Goal: Information Seeking & Learning: Learn about a topic

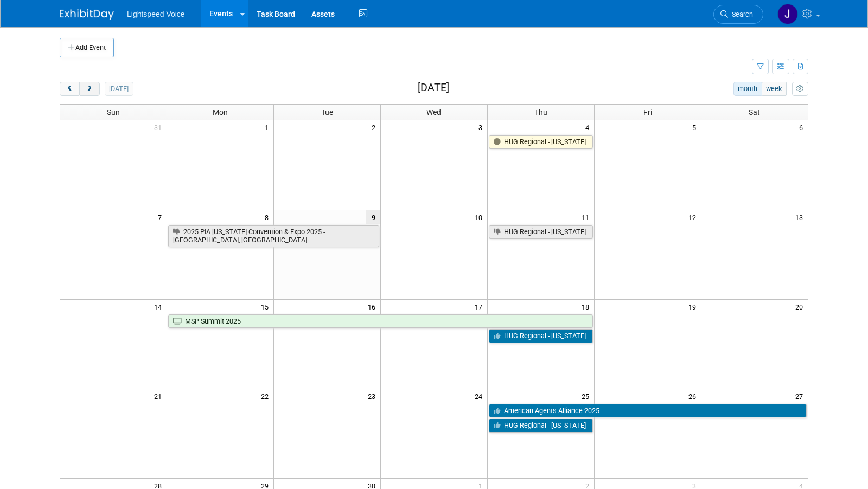
click at [87, 87] on span "next" at bounding box center [89, 89] width 8 height 7
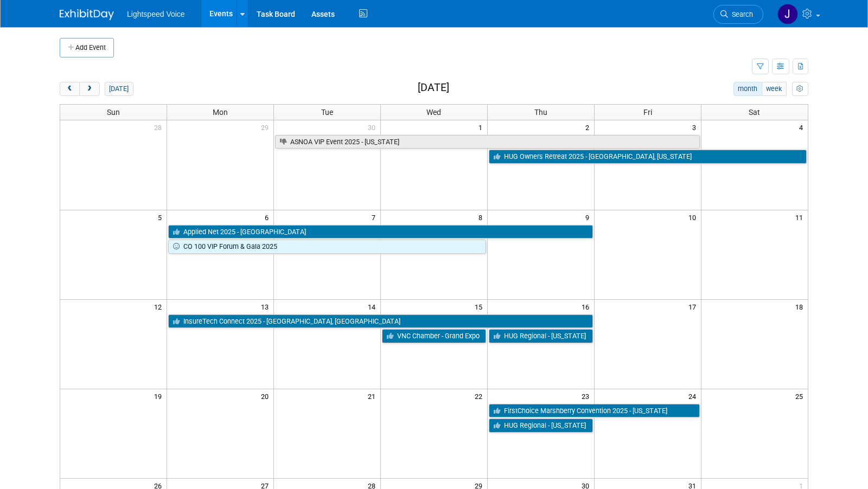
drag, startPoint x: 311, startPoint y: 60, endPoint x: 461, endPoint y: 72, distance: 150.2
click at [311, 60] on td at bounding box center [406, 66] width 692 height 19
click at [82, 12] on img at bounding box center [87, 14] width 54 height 11
click at [818, 15] on span at bounding box center [818, 16] width 4 height 2
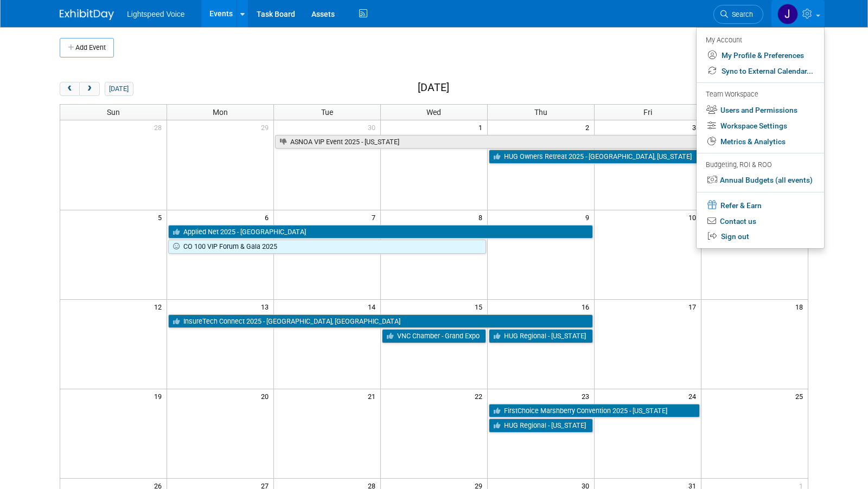
click at [589, 60] on td at bounding box center [406, 66] width 692 height 19
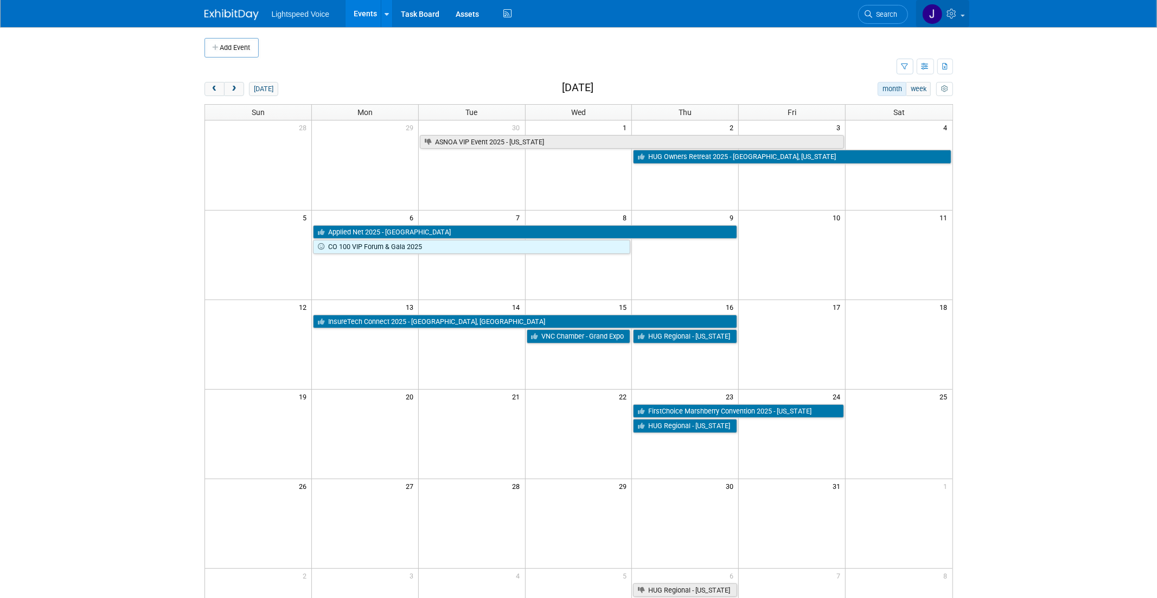
click at [867, 18] on icon at bounding box center [953, 14] width 12 height 10
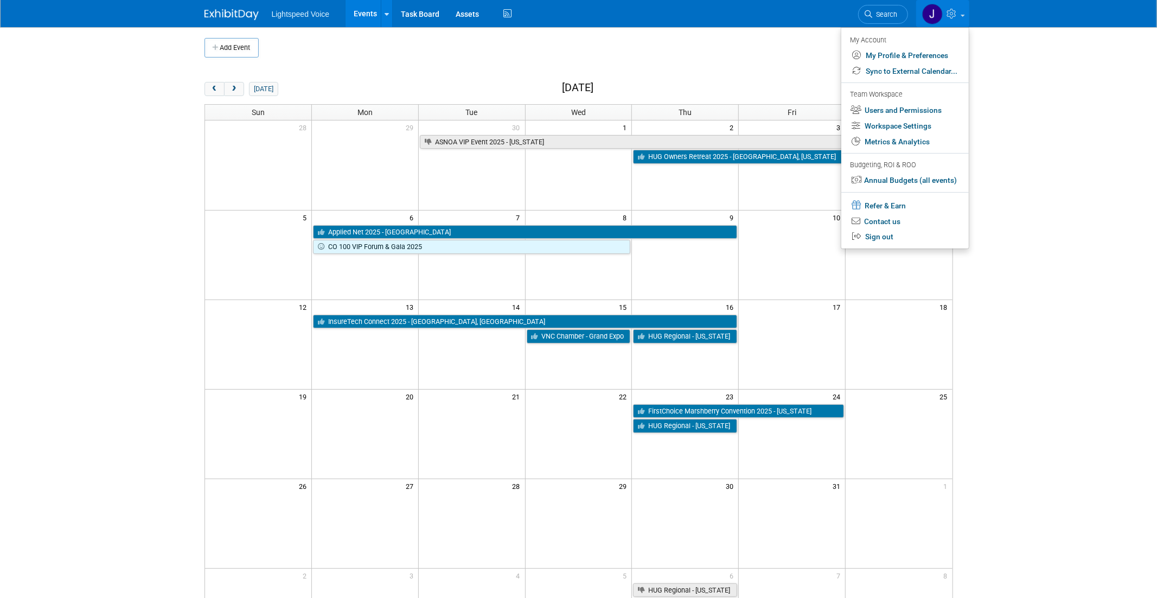
click at [867, 375] on body "Lightspeed Voice Events Add Event Bulk Upload Events Shareable Event Boards Rec…" at bounding box center [578, 299] width 1157 height 598
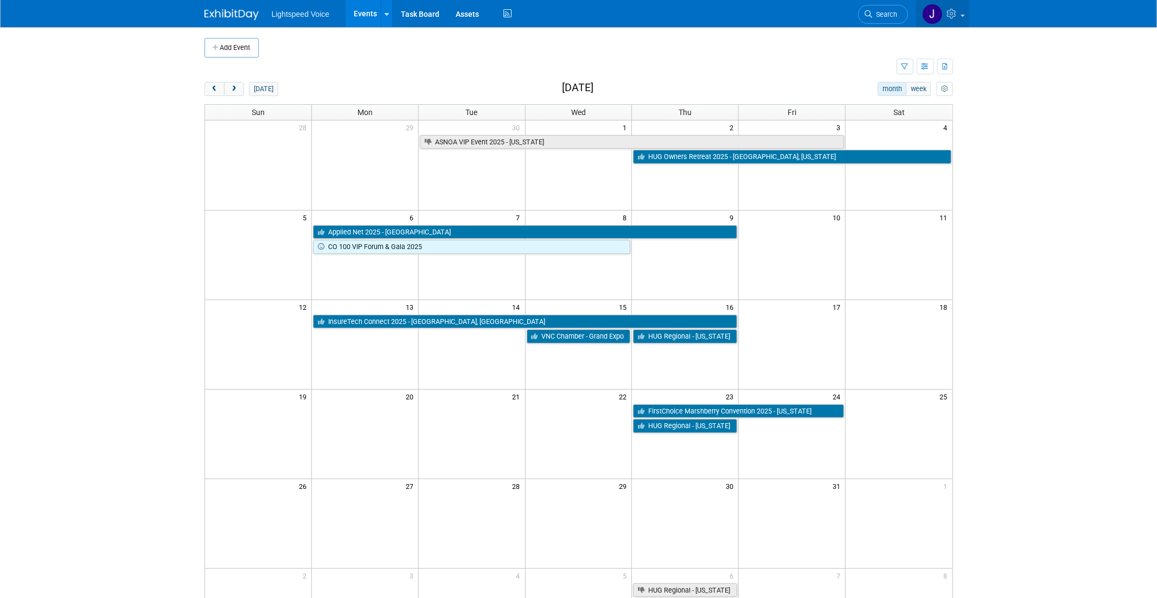
click at [867, 16] on icon at bounding box center [953, 14] width 12 height 10
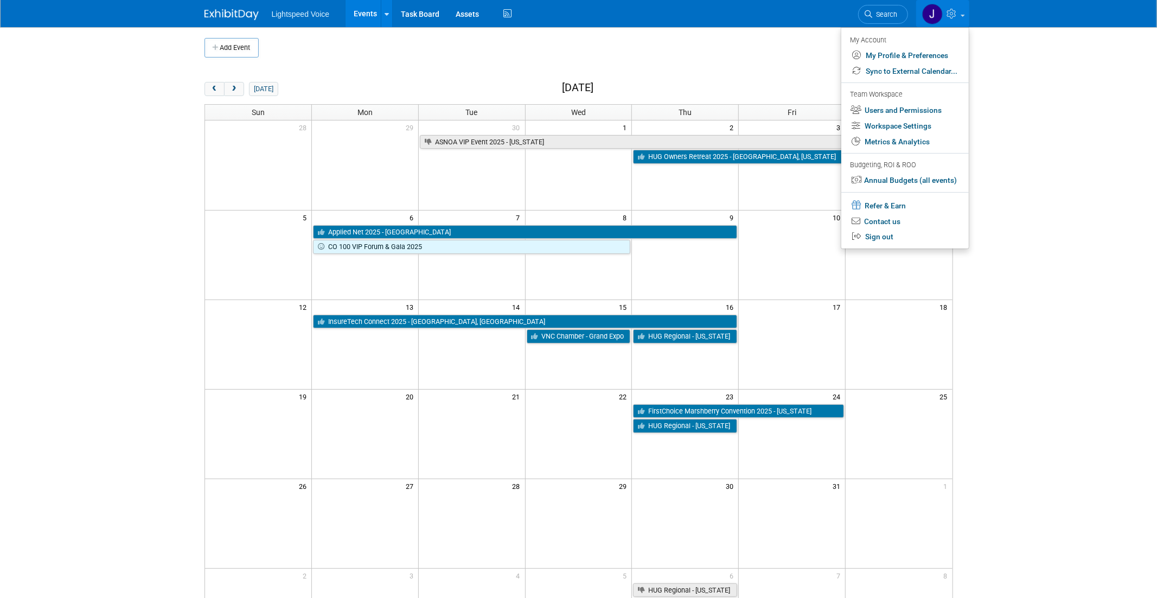
click at [867, 342] on body "Lightspeed Voice Events Add Event Bulk Upload Events Shareable Event Boards Rec…" at bounding box center [578, 299] width 1157 height 598
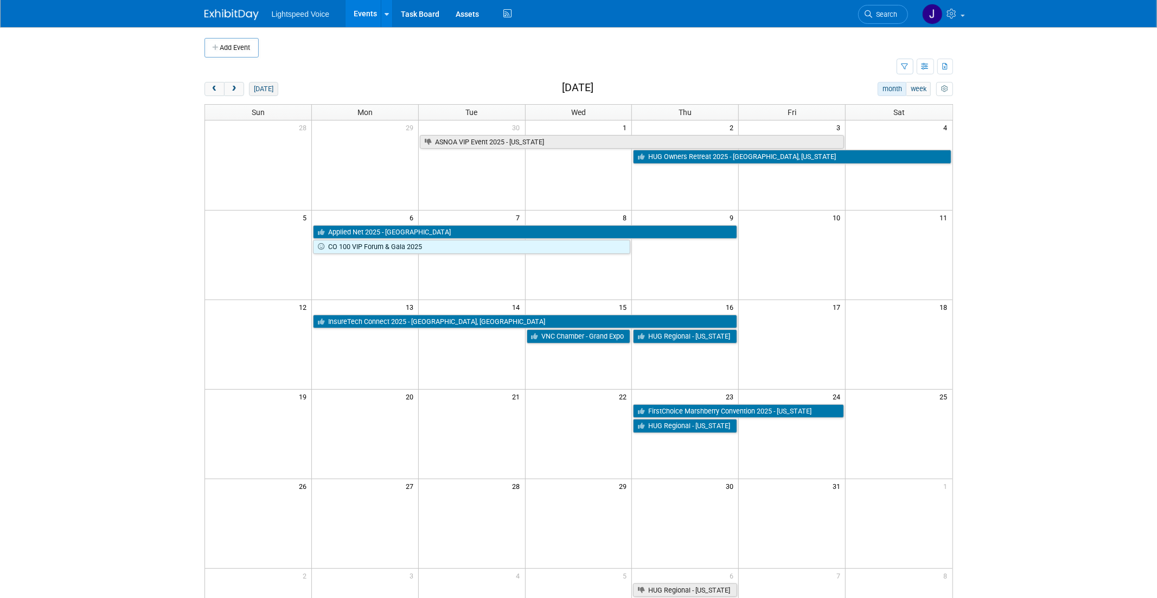
click at [259, 93] on button "today" at bounding box center [263, 89] width 29 height 14
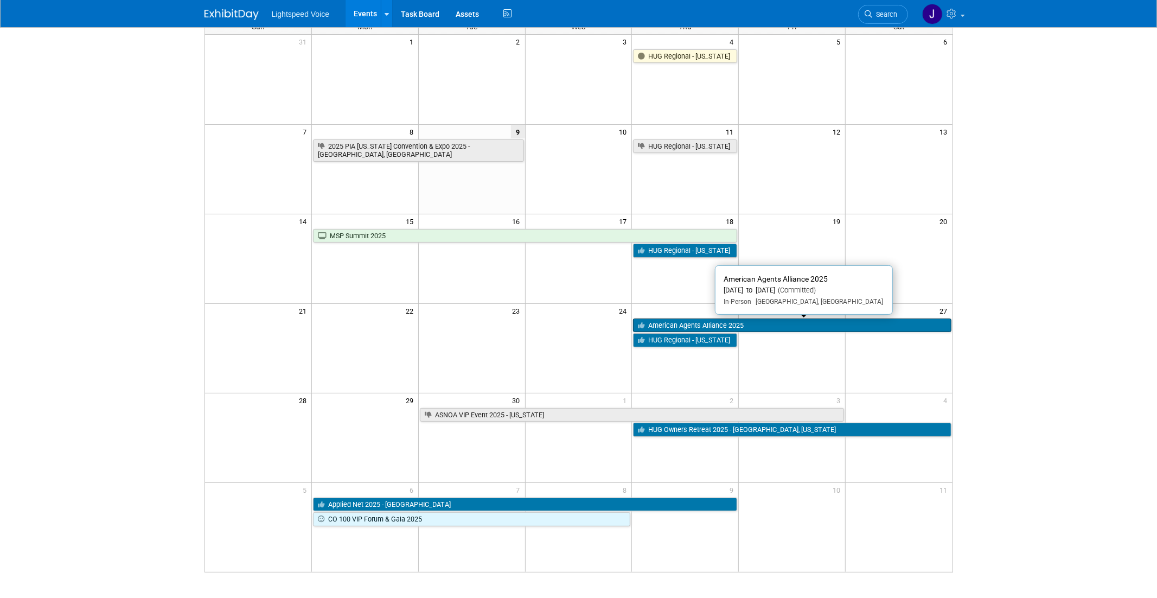
scroll to position [87, 0]
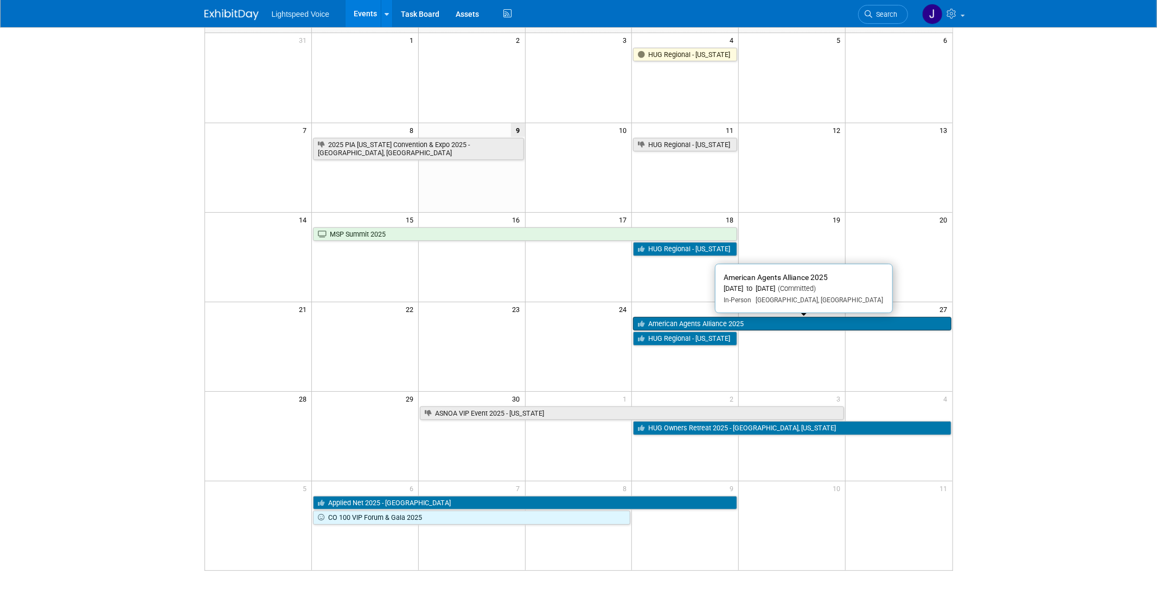
click at [757, 325] on link "American Agents Alliance 2025" at bounding box center [792, 324] width 318 height 14
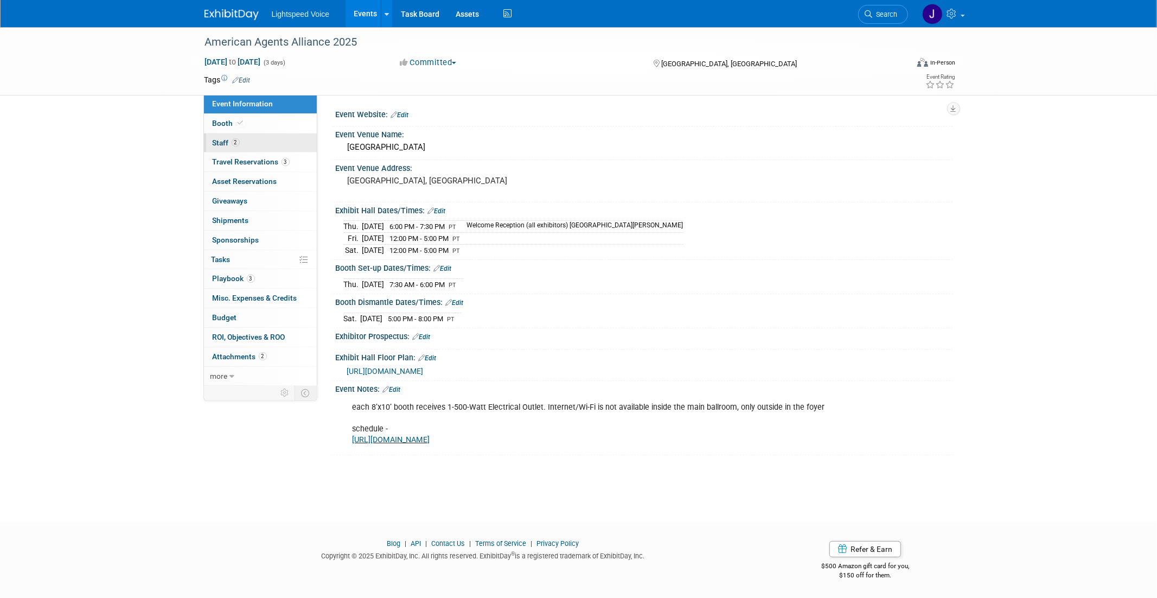
click at [214, 149] on link "2 Staff 2" at bounding box center [260, 142] width 113 height 19
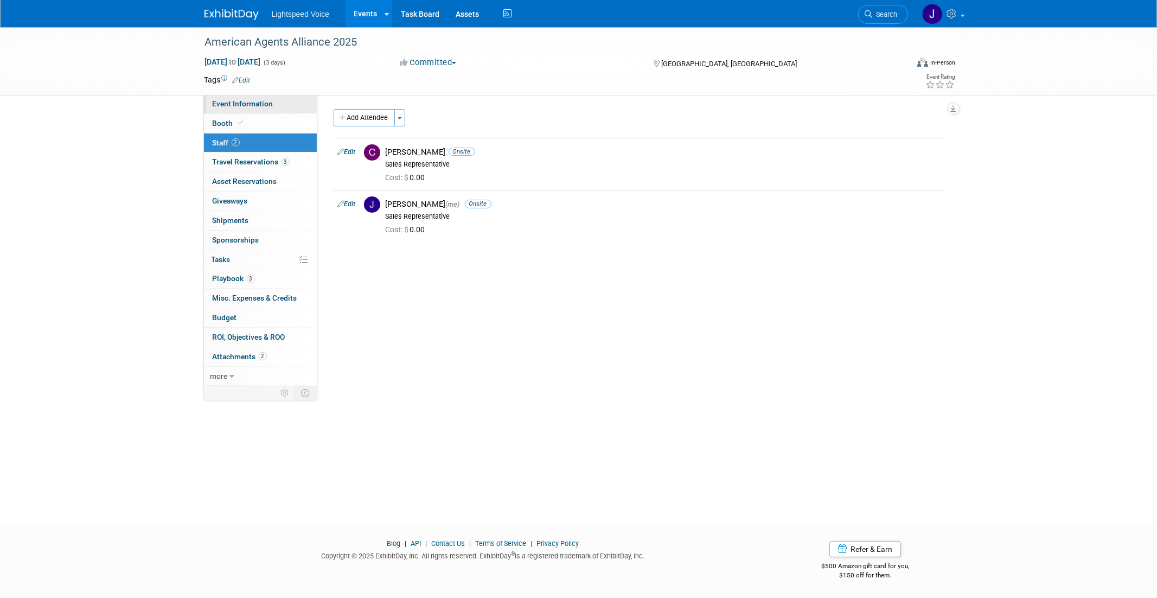
click at [240, 95] on link "Event Information" at bounding box center [260, 103] width 113 height 19
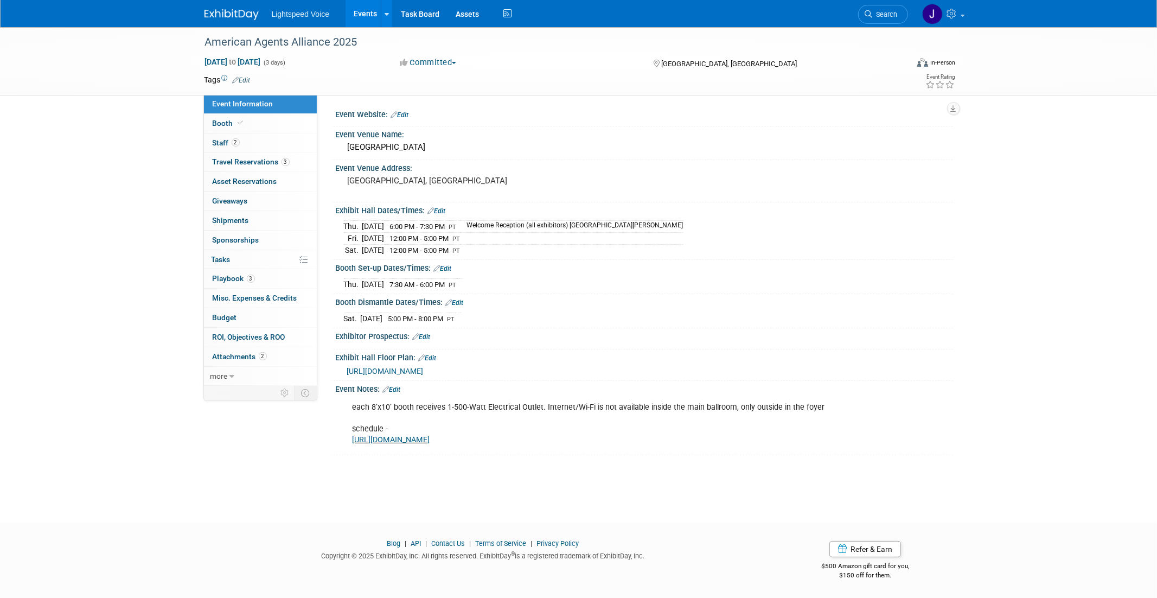
click at [430, 437] on link "https://agentsalliance.com/conference-schedule/" at bounding box center [392, 439] width 78 height 9
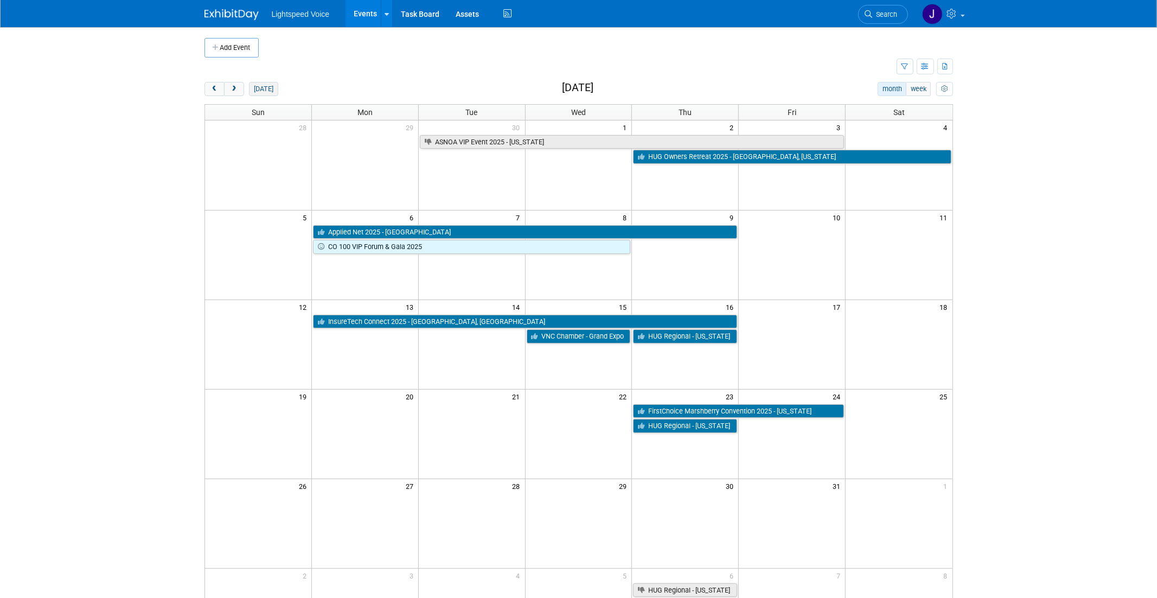
click at [261, 86] on button "today" at bounding box center [263, 89] width 29 height 14
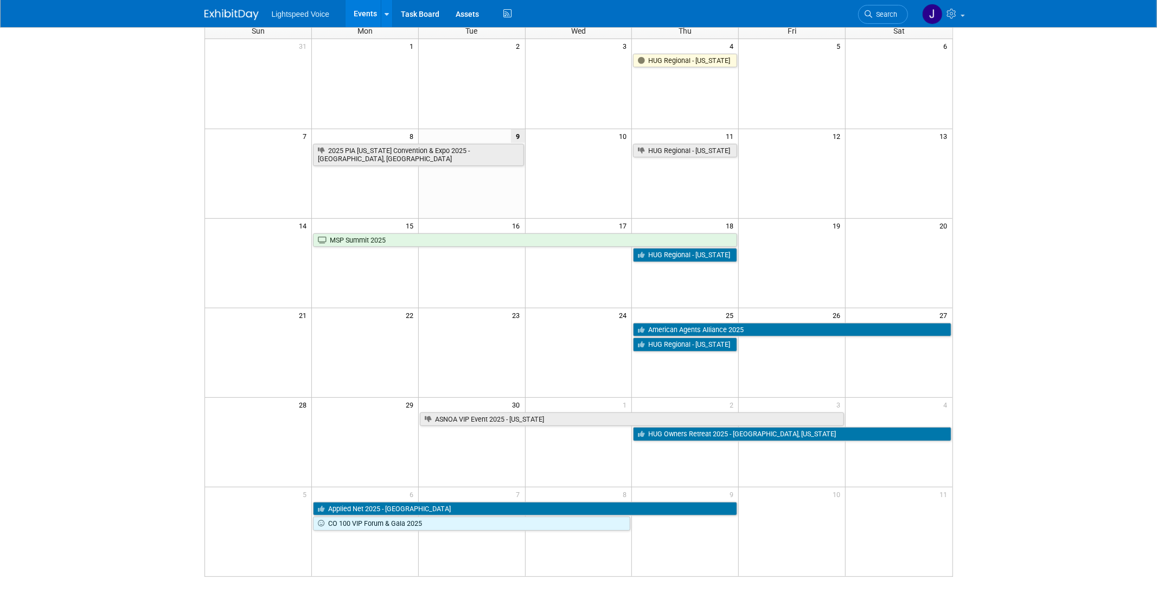
scroll to position [80, 0]
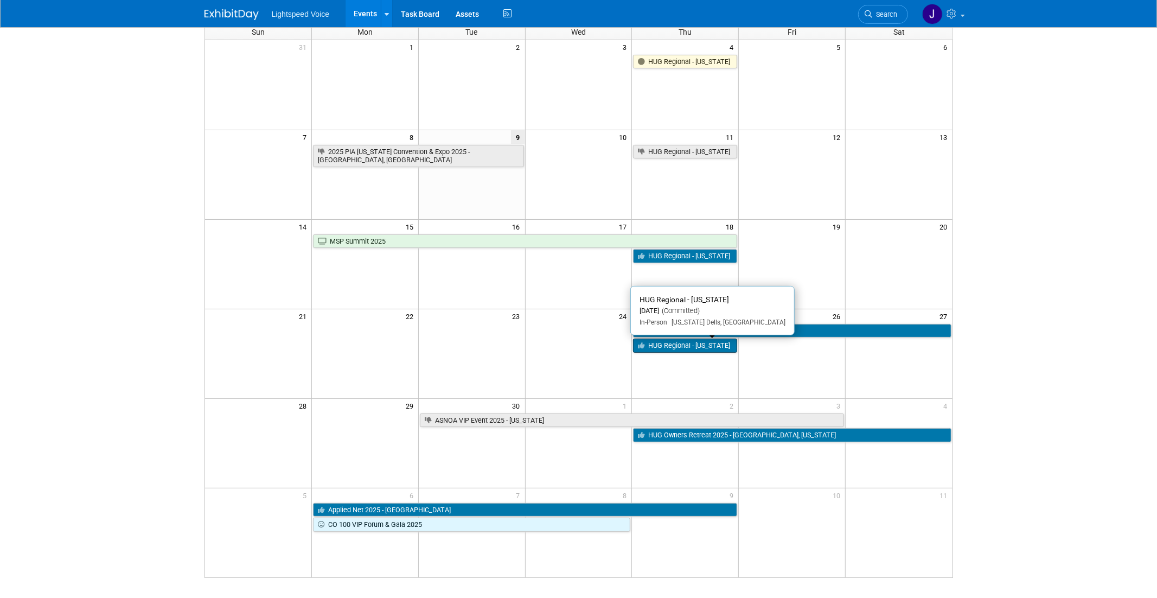
click at [698, 349] on link "HUG Regional - [US_STATE]" at bounding box center [685, 345] width 104 height 14
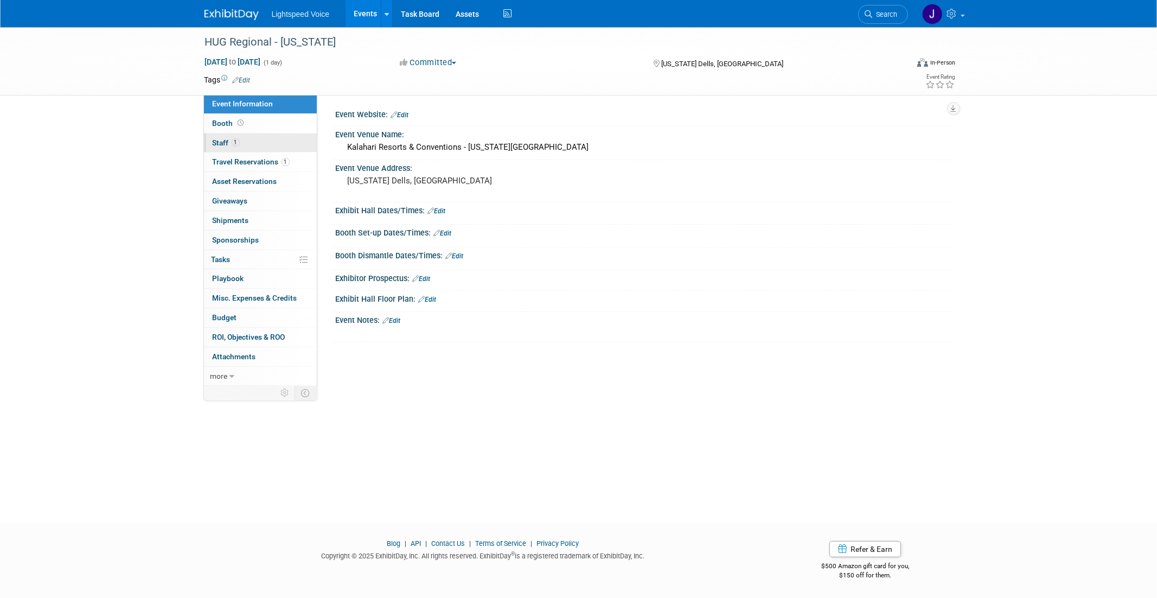
click at [220, 138] on span "Staff 1" at bounding box center [226, 142] width 27 height 9
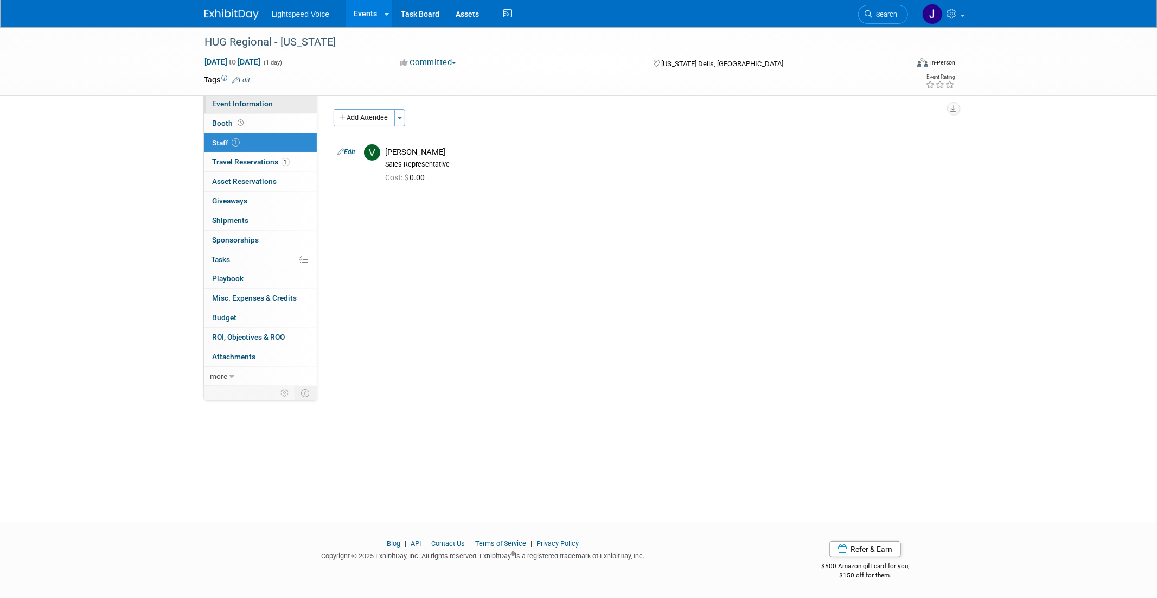
click at [229, 103] on span "Event Information" at bounding box center [243, 103] width 61 height 9
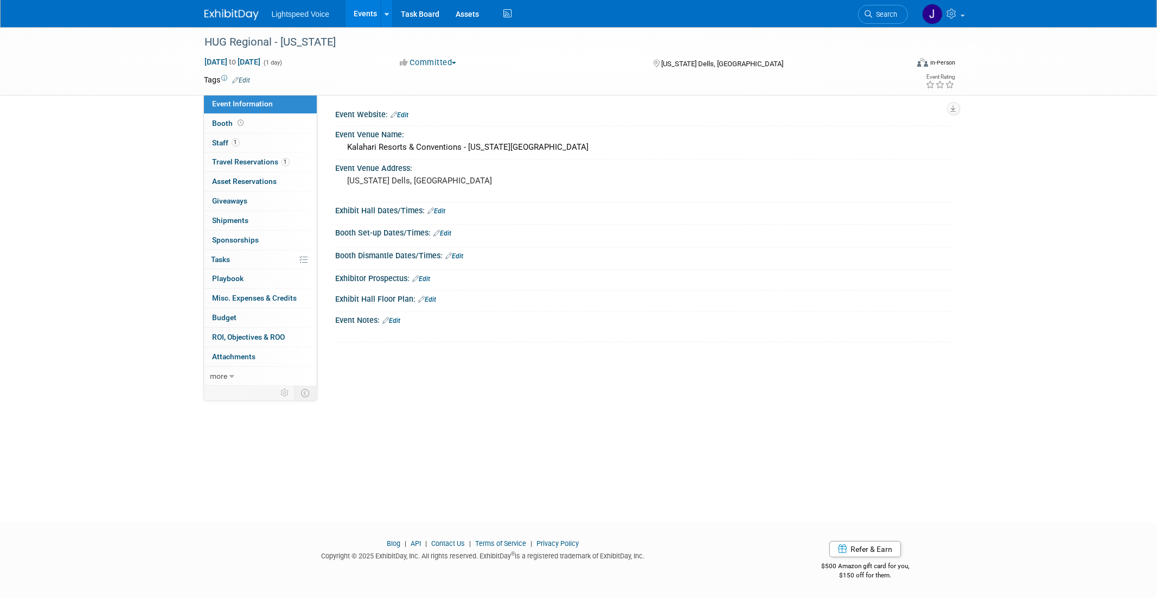
scroll to position [1, 0]
click at [220, 15] on img at bounding box center [231, 14] width 54 height 11
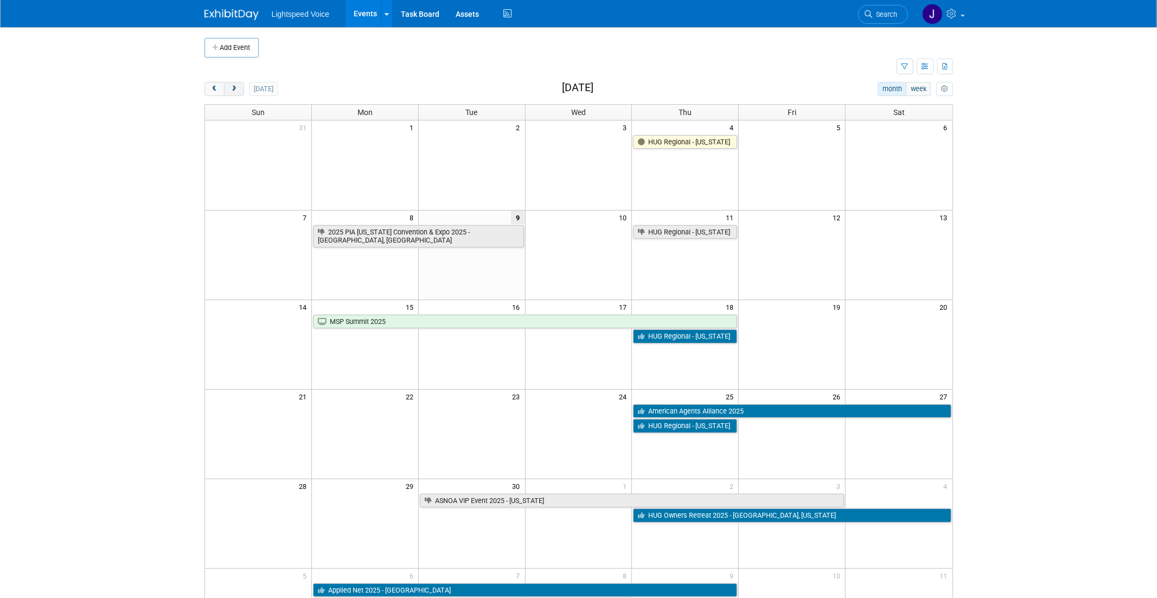
click at [236, 85] on button "next" at bounding box center [234, 89] width 20 height 14
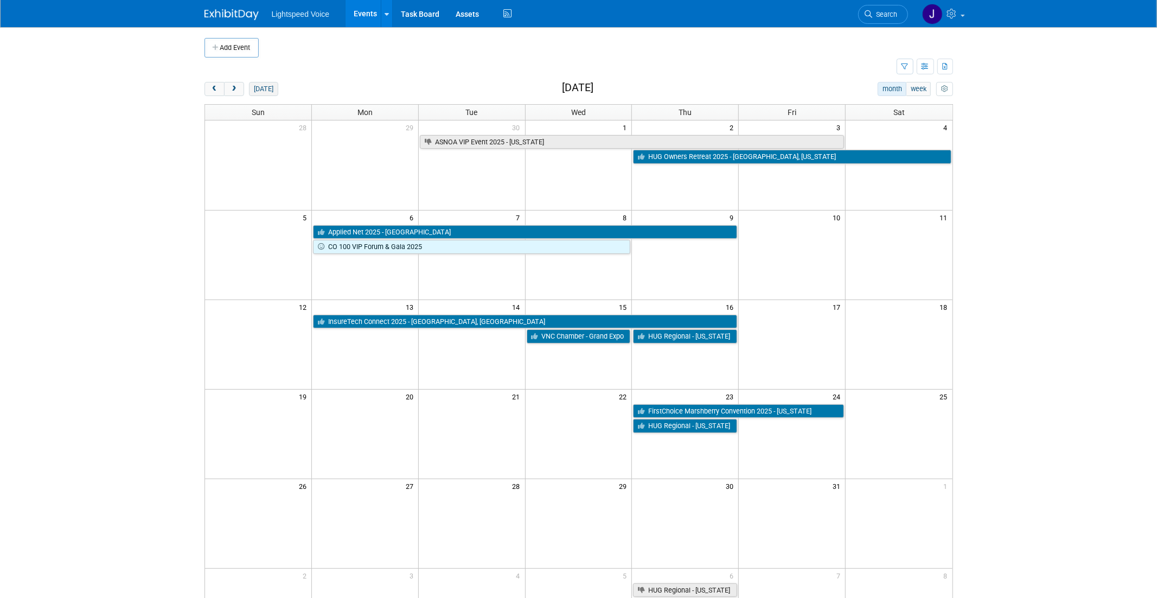
click at [262, 94] on button "[DATE]" at bounding box center [263, 89] width 29 height 14
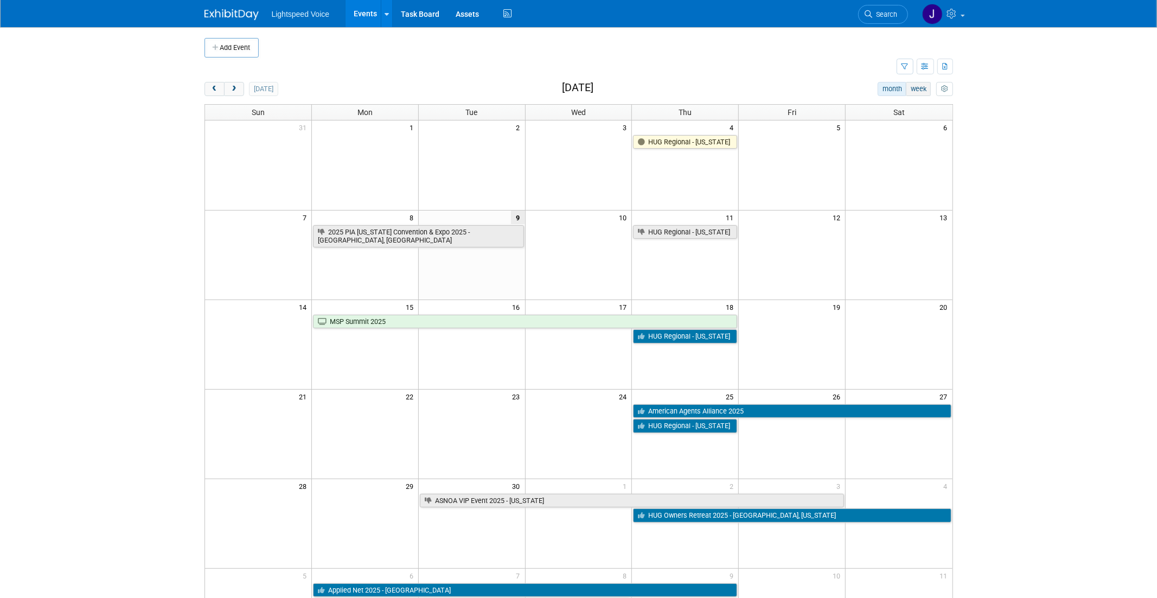
click at [919, 91] on button "week" at bounding box center [918, 89] width 25 height 14
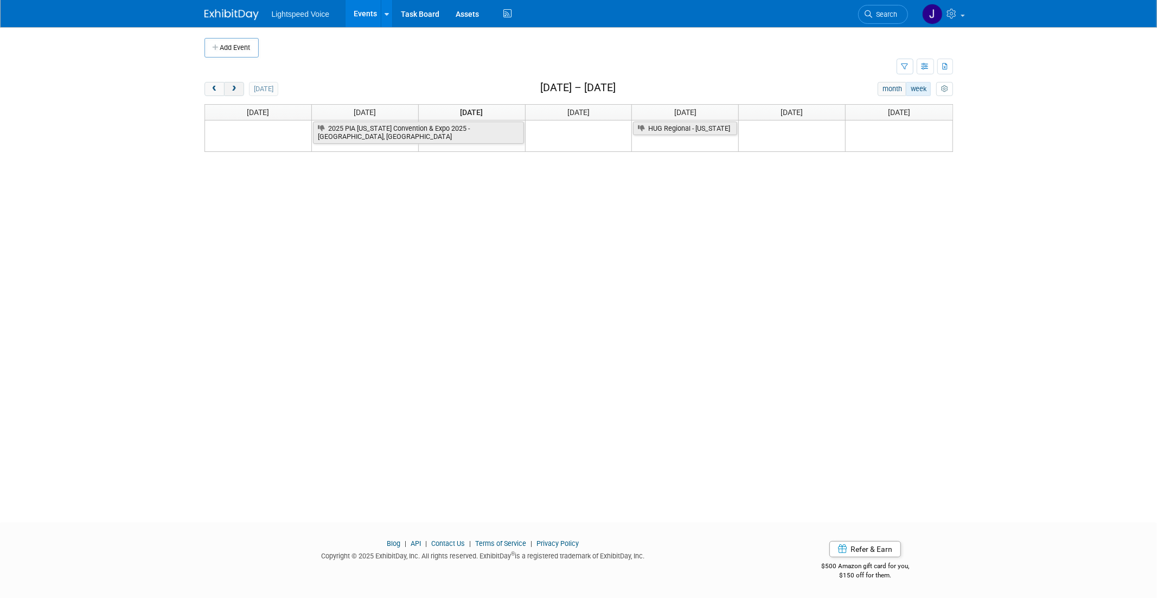
click at [240, 91] on button "next" at bounding box center [234, 89] width 20 height 14
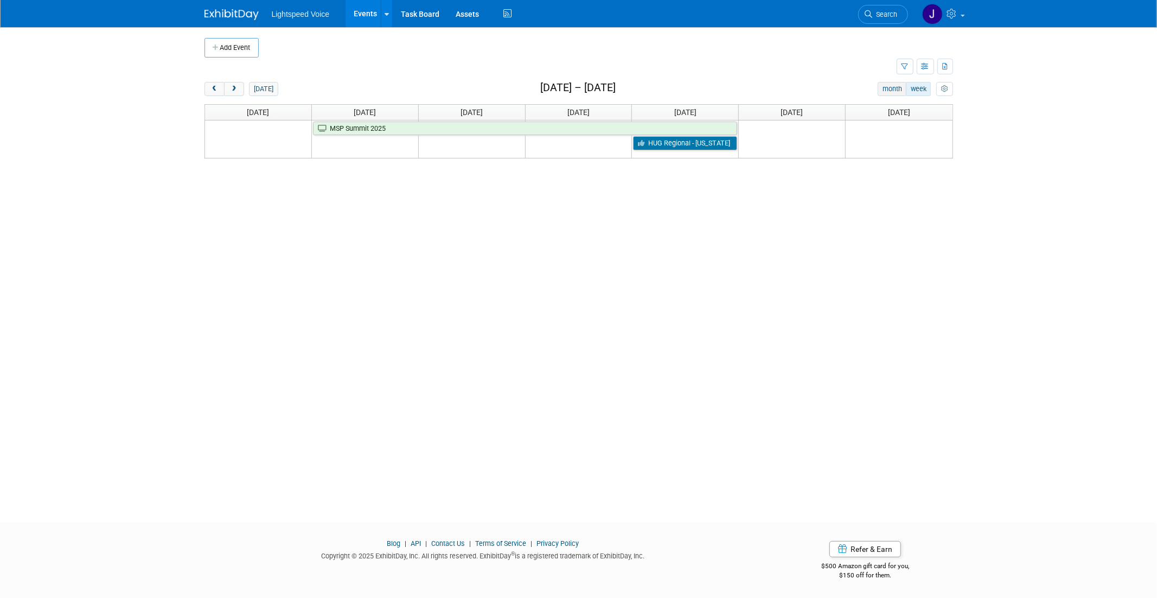
click at [891, 88] on button "month" at bounding box center [892, 89] width 29 height 14
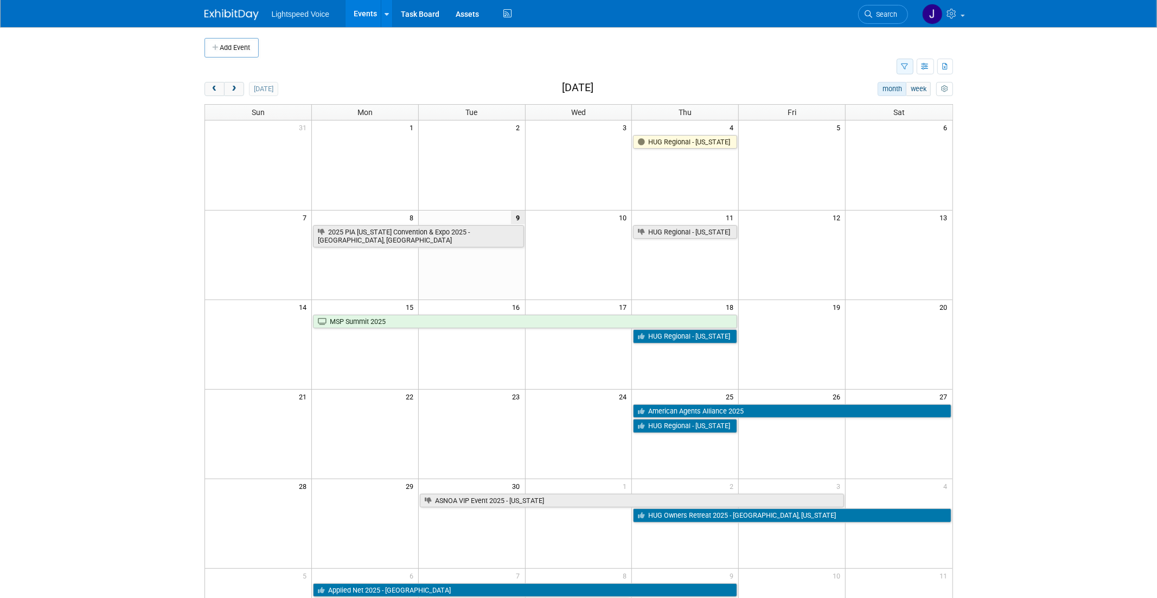
click at [906, 69] on icon "button" at bounding box center [905, 66] width 7 height 7
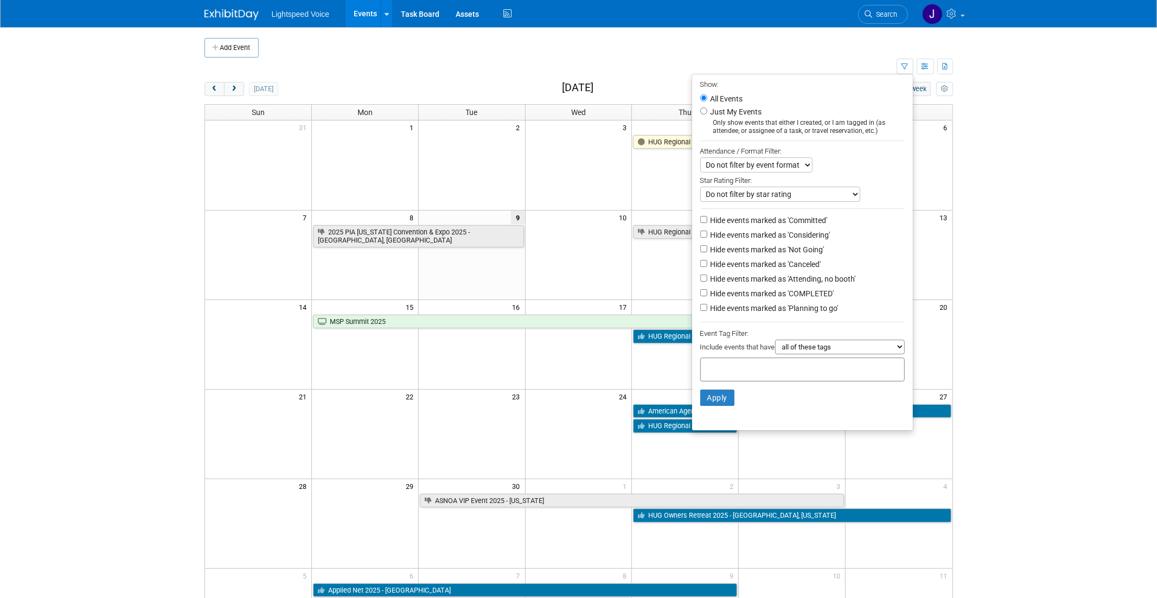
drag, startPoint x: 981, startPoint y: 333, endPoint x: 935, endPoint y: 206, distance: 135.6
click at [979, 329] on body "Lightspeed Voice Events Add Event Bulk Upload Events Shareable Event Boards Rec…" at bounding box center [578, 299] width 1157 height 598
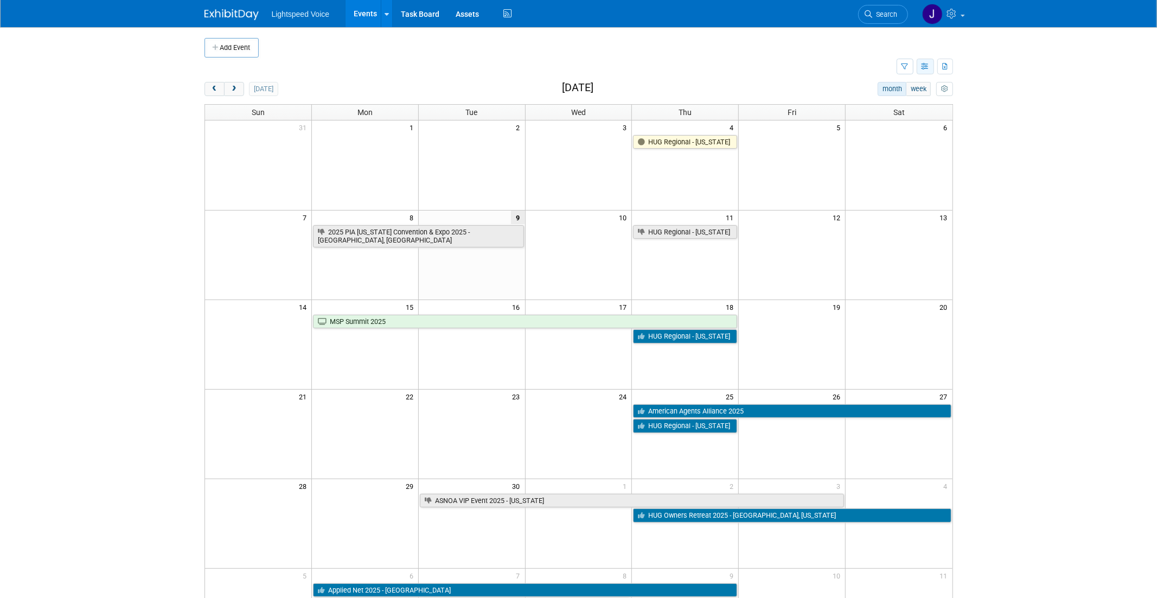
click at [926, 63] on icon "button" at bounding box center [926, 66] width 8 height 7
click at [945, 69] on icon "button" at bounding box center [946, 66] width 6 height 7
drag, startPoint x: 1020, startPoint y: 178, endPoint x: 995, endPoint y: 142, distance: 44.1
click at [1020, 178] on body "Lightspeed Voice Events Add Event Bulk Upload Events Shareable Event Boards Rec…" at bounding box center [578, 299] width 1157 height 598
click at [924, 70] on button "button" at bounding box center [925, 67] width 17 height 16
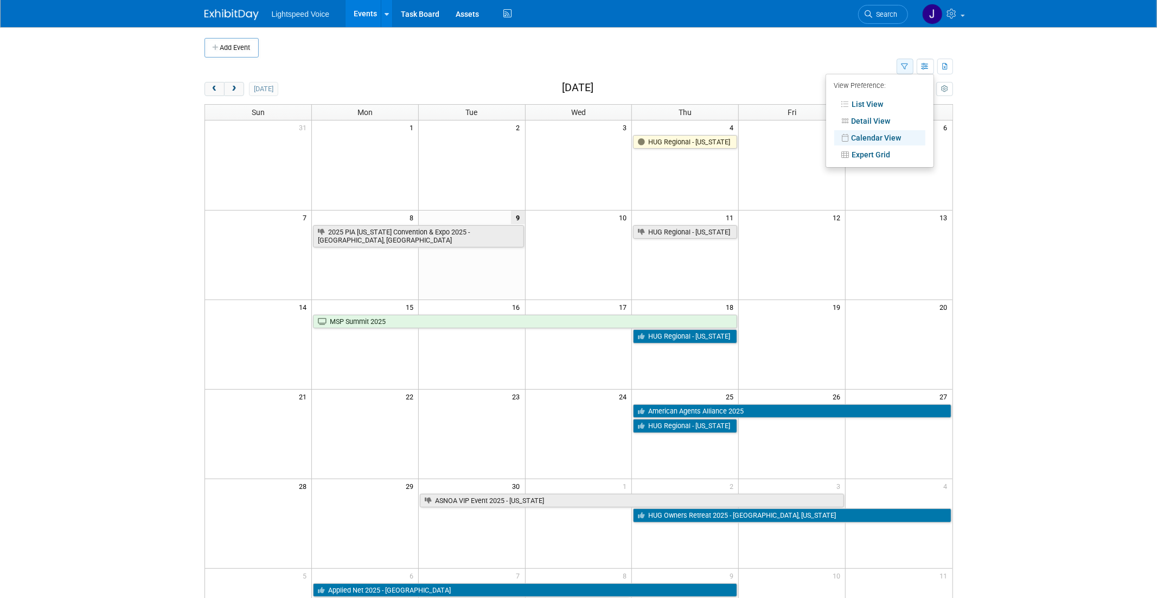
click at [902, 68] on icon "button" at bounding box center [905, 66] width 7 height 7
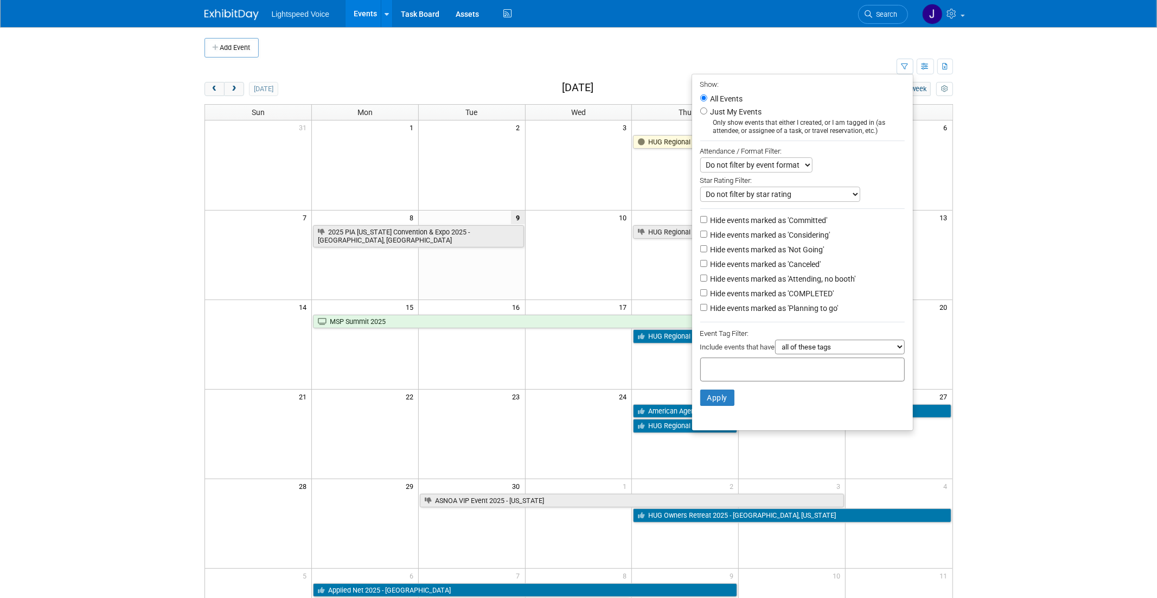
click at [999, 368] on body "Lightspeed Voice Events Add Event Bulk Upload Events Shareable Event Boards Rec…" at bounding box center [578, 299] width 1157 height 598
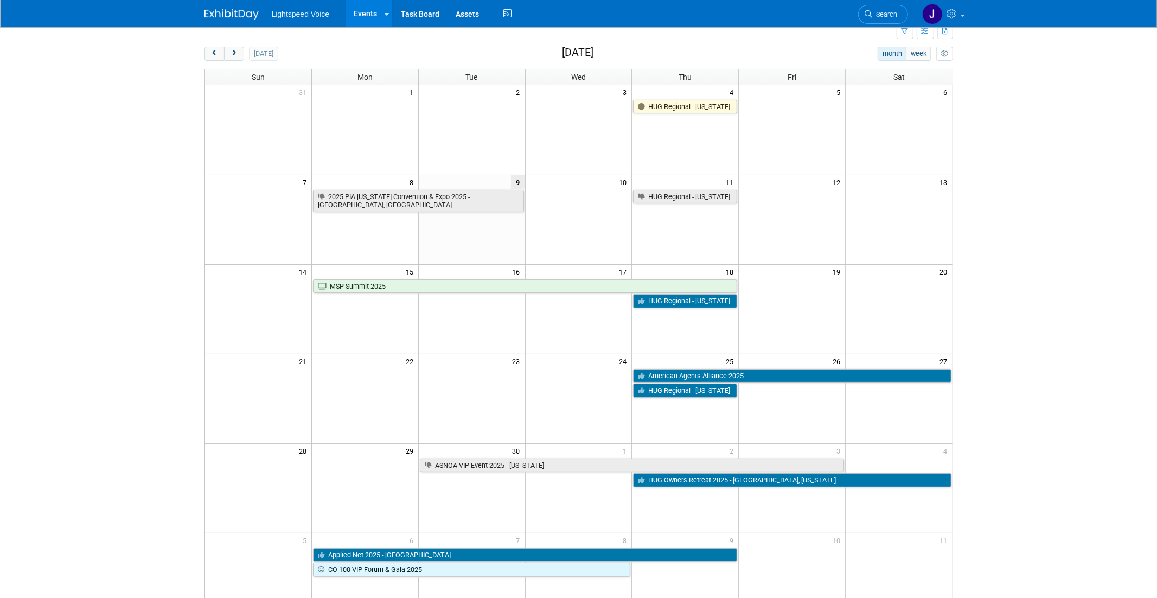
scroll to position [7, 0]
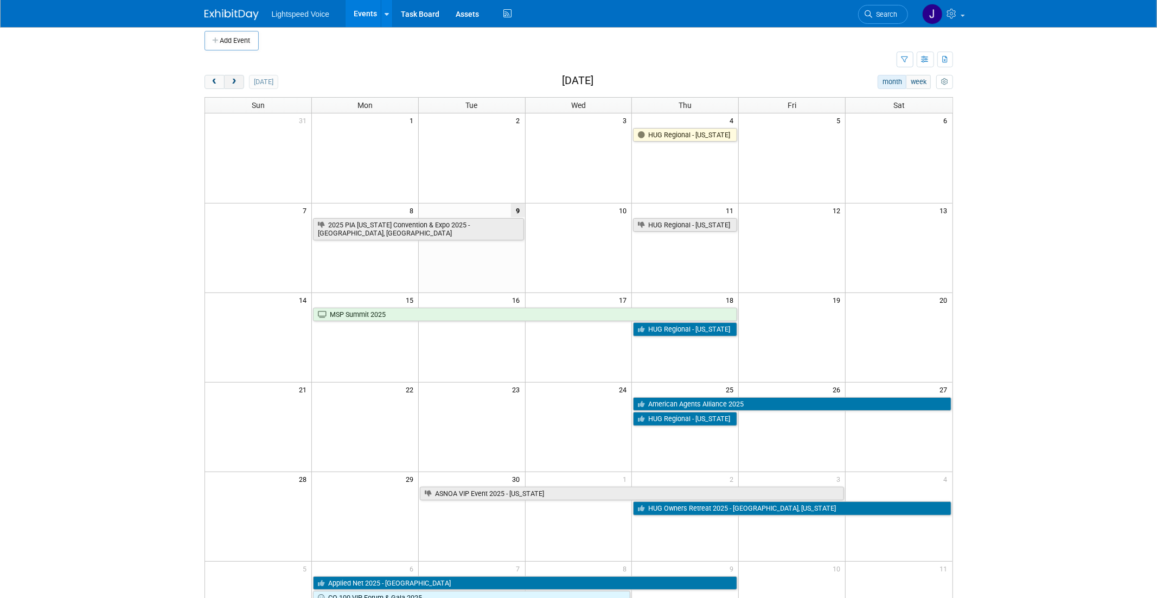
click at [236, 84] on span "next" at bounding box center [234, 82] width 8 height 7
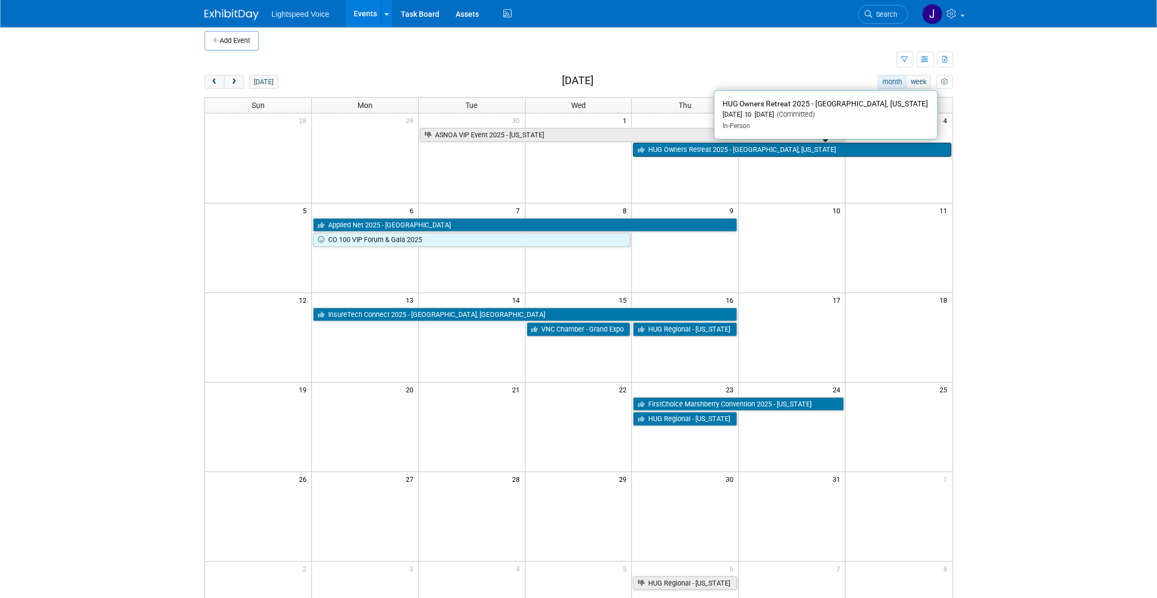
scroll to position [7, 0]
click at [681, 154] on link "HUG Owners Retreat 2025 - [GEOGRAPHIC_DATA], [US_STATE]" at bounding box center [792, 150] width 318 height 14
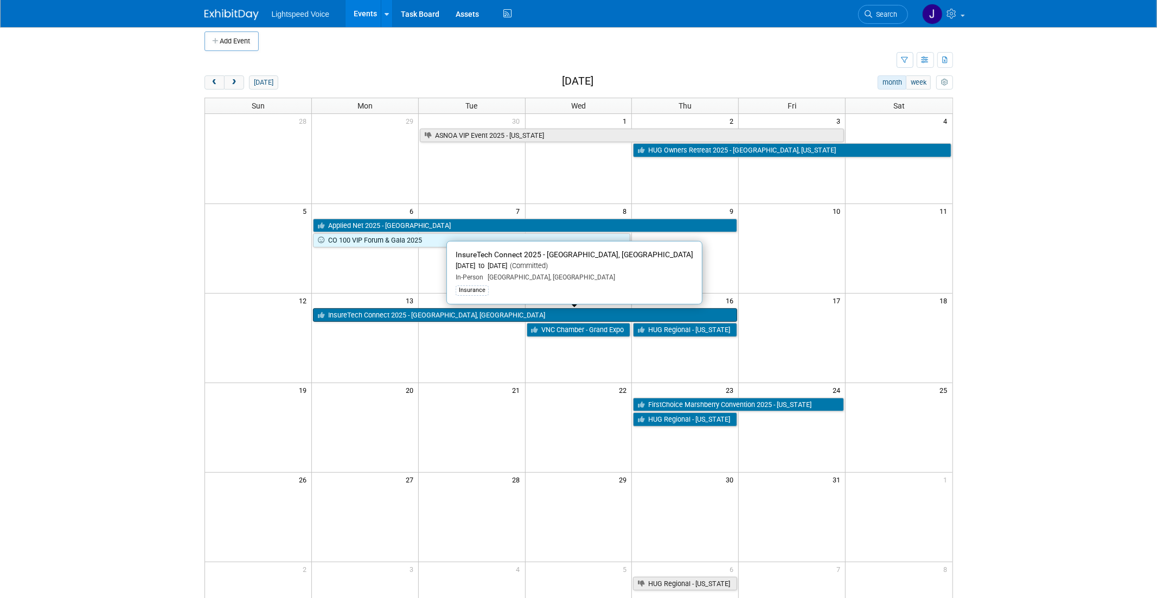
click at [455, 316] on link "InsureTech Connect 2025 - [GEOGRAPHIC_DATA], [GEOGRAPHIC_DATA]" at bounding box center [525, 315] width 424 height 14
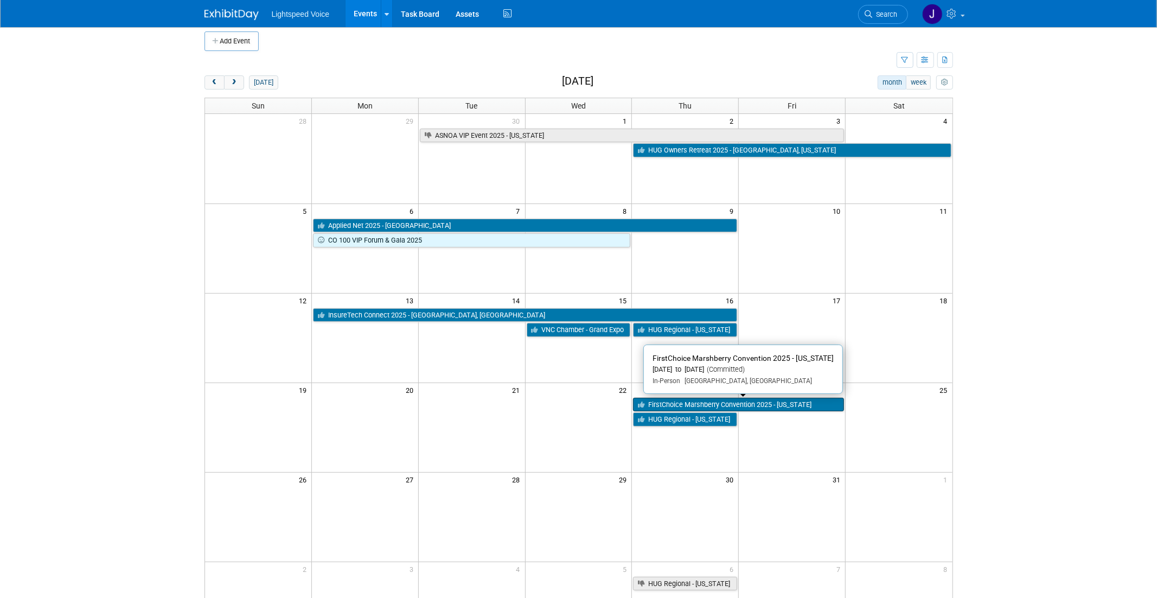
click at [805, 406] on link "FirstChoice Marshberry Convention 2025 - [US_STATE]" at bounding box center [738, 405] width 211 height 14
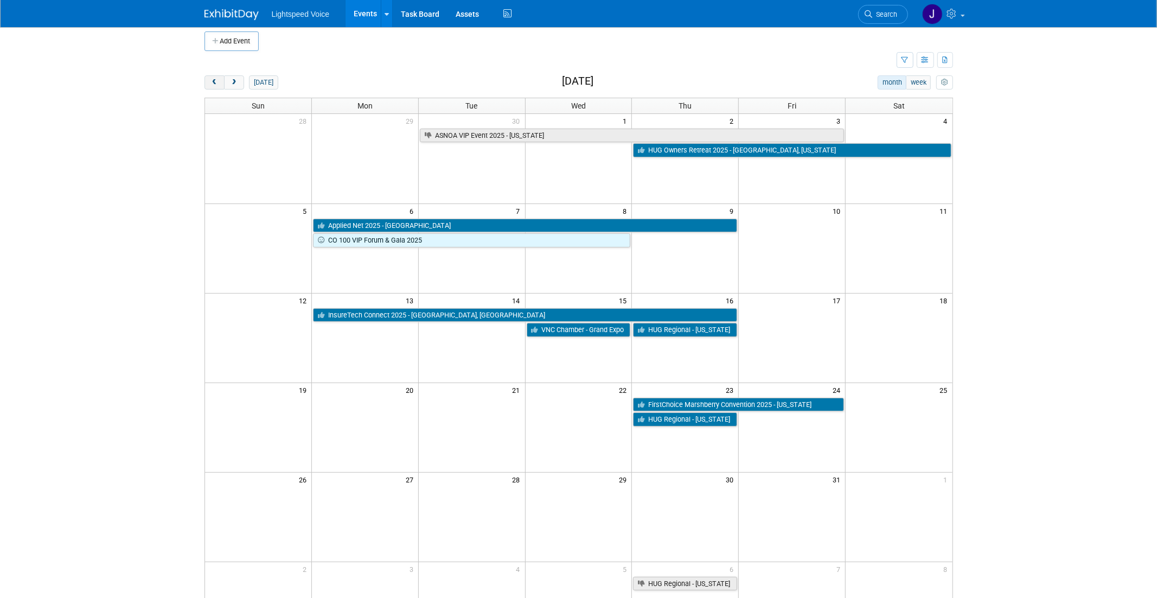
click at [210, 84] on span "prev" at bounding box center [214, 82] width 8 height 7
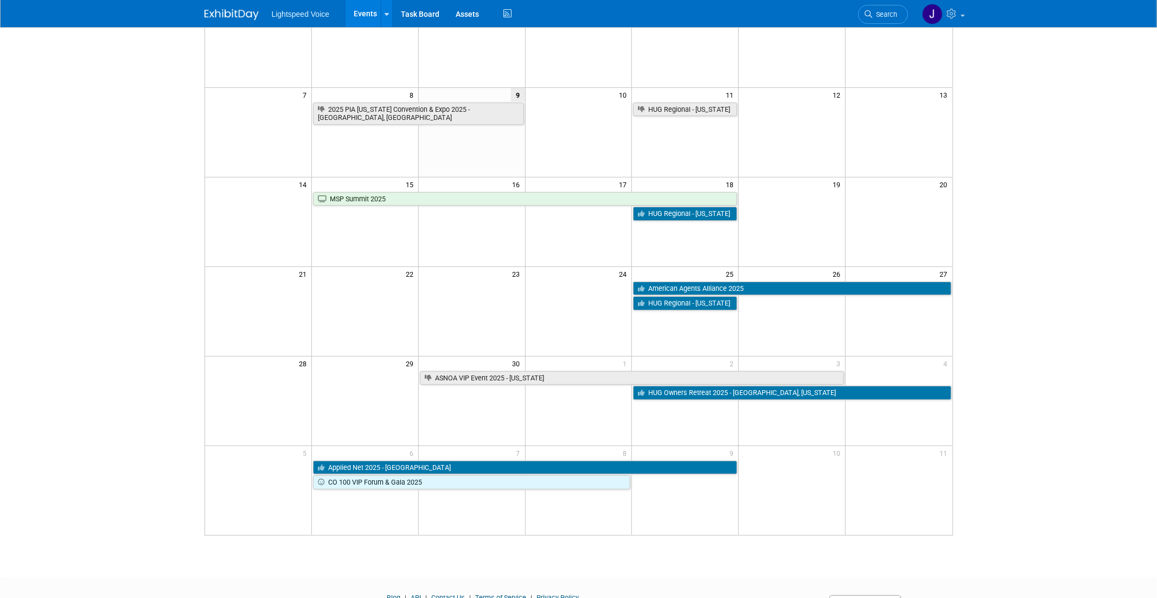
scroll to position [177, 0]
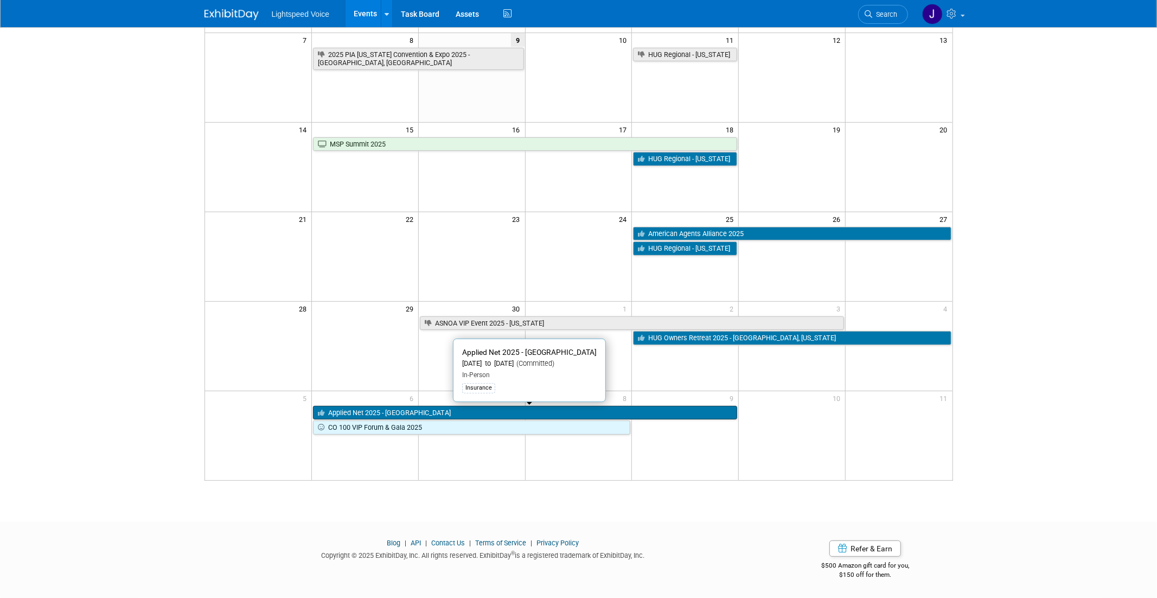
click at [389, 414] on link "Applied Net 2025 - [GEOGRAPHIC_DATA]" at bounding box center [525, 413] width 424 height 14
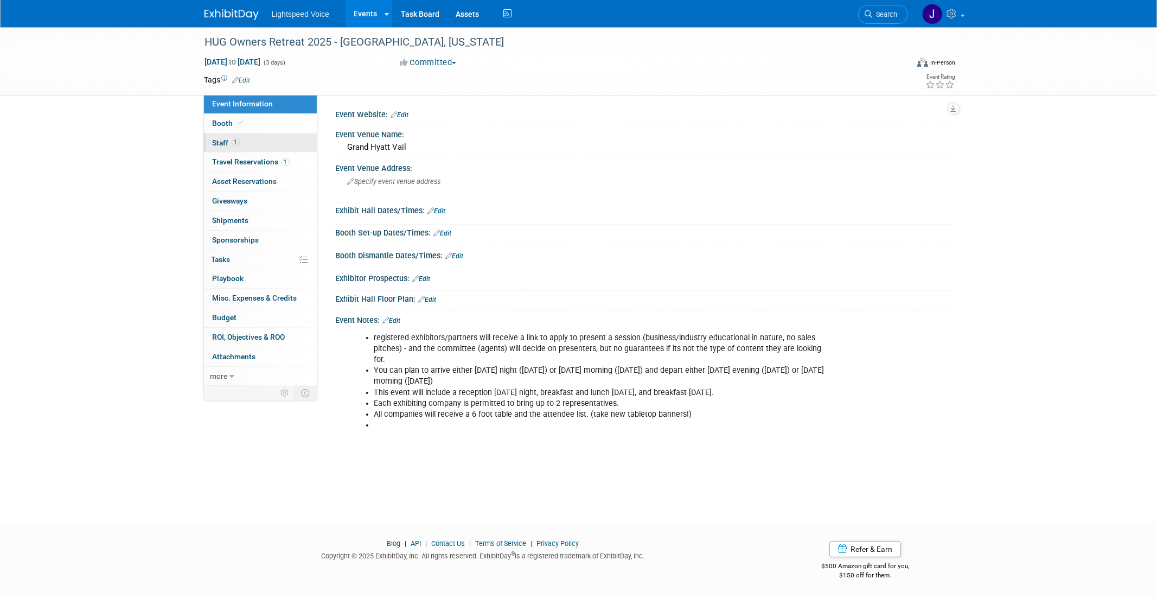
click at [215, 143] on span "Staff 1" at bounding box center [226, 142] width 27 height 9
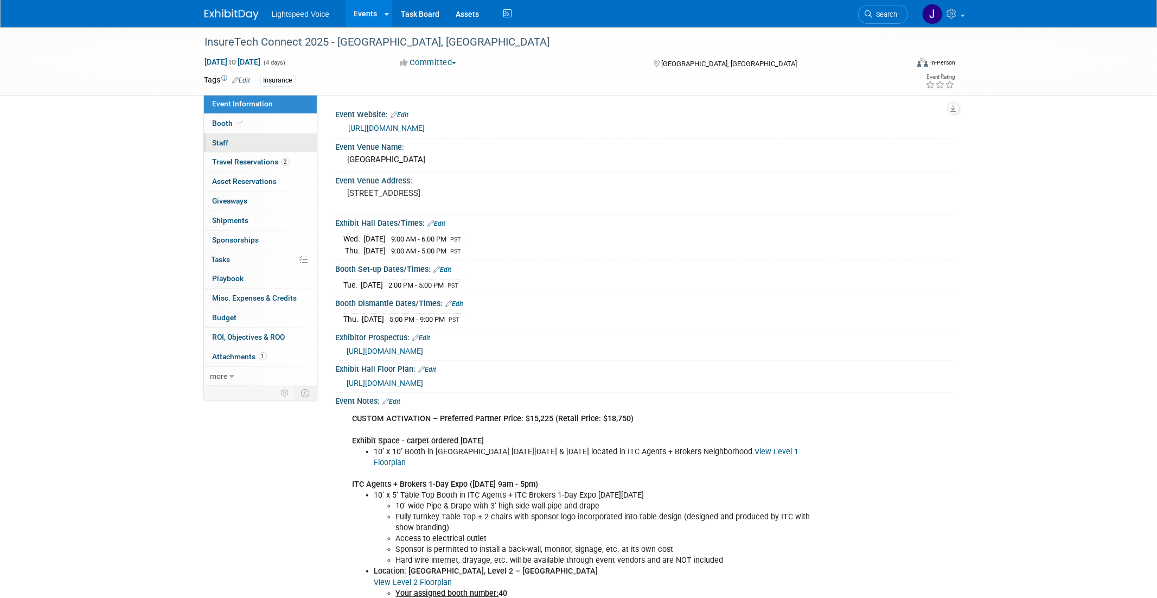
click at [213, 142] on span "Staff 0" at bounding box center [221, 142] width 16 height 9
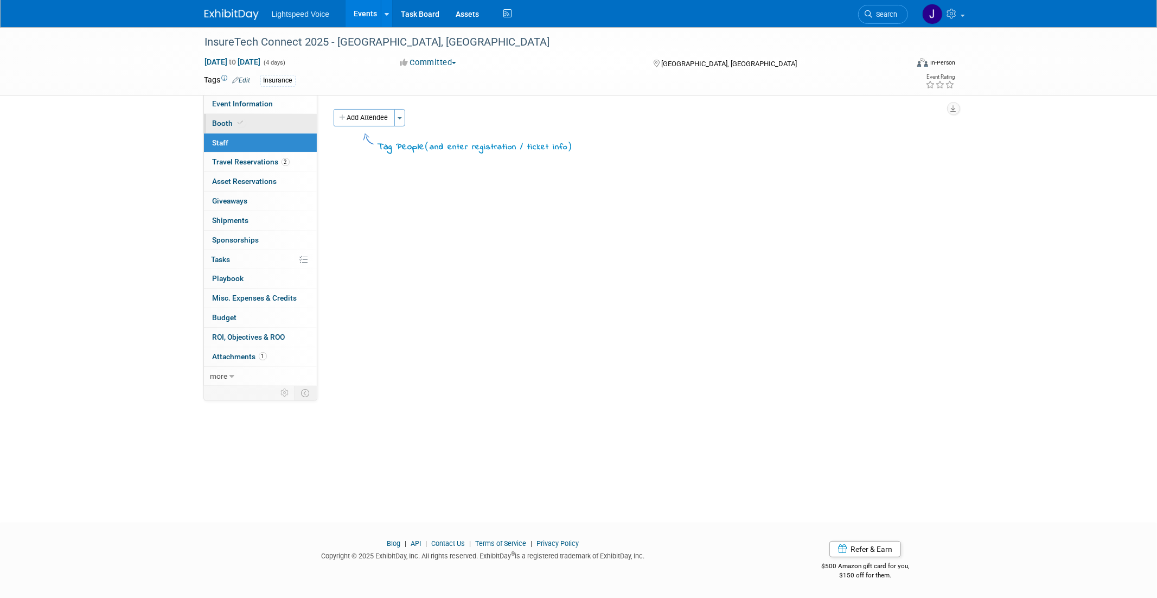
click at [223, 118] on link "Booth" at bounding box center [260, 123] width 113 height 19
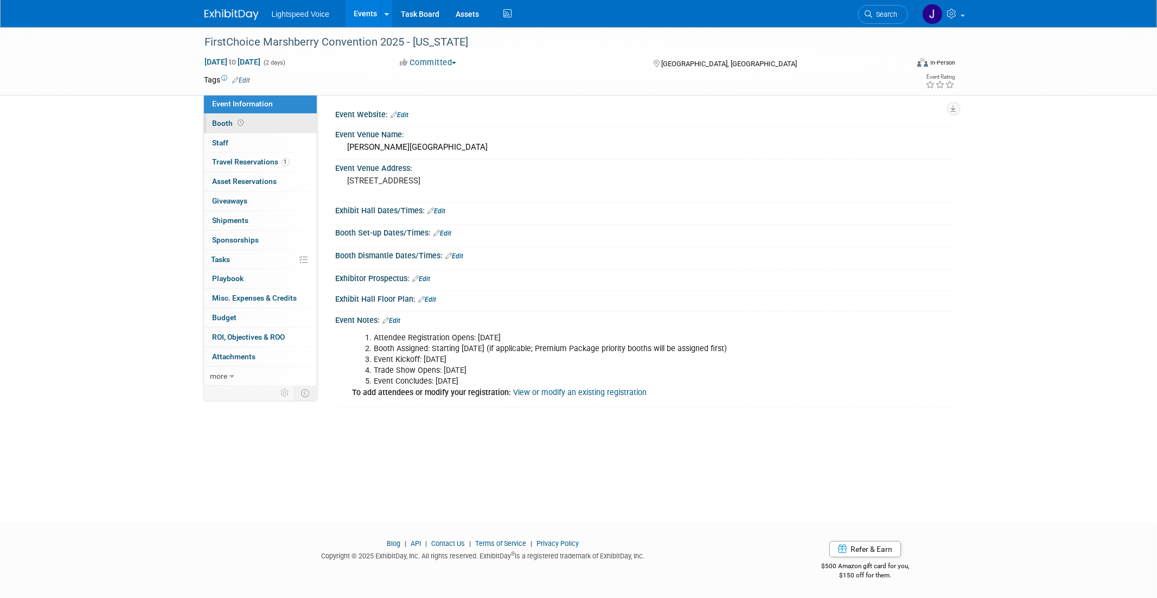
click at [222, 124] on span "Booth" at bounding box center [230, 123] width 34 height 9
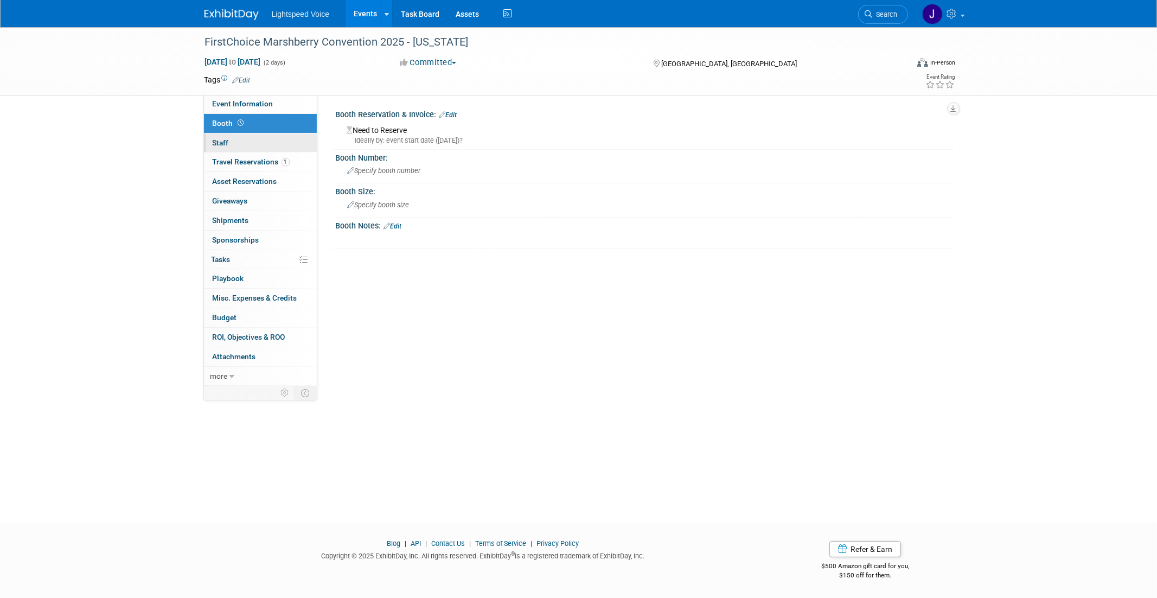
click at [225, 148] on link "0 Staff 0" at bounding box center [260, 142] width 113 height 19
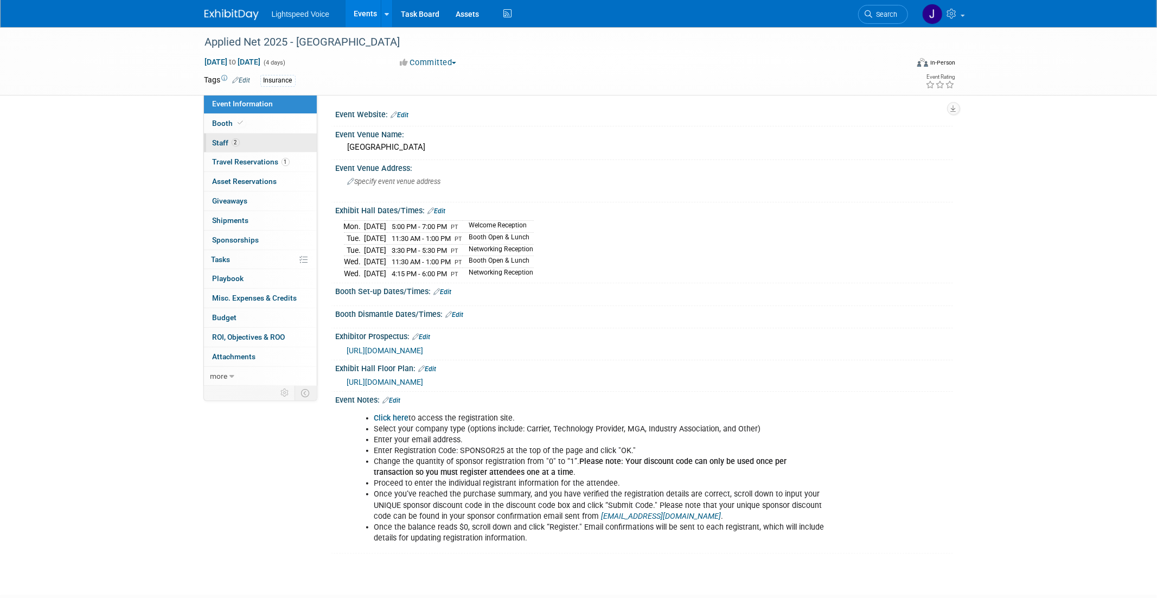
click at [221, 141] on span "Staff 2" at bounding box center [226, 142] width 27 height 9
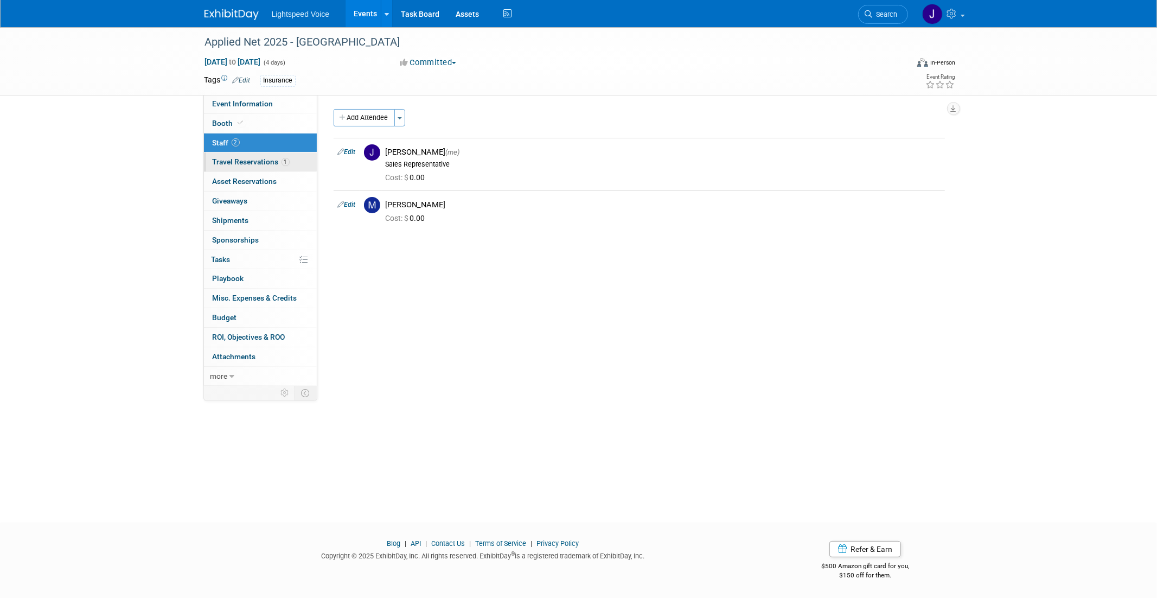
click span "Travel Reservations 1"
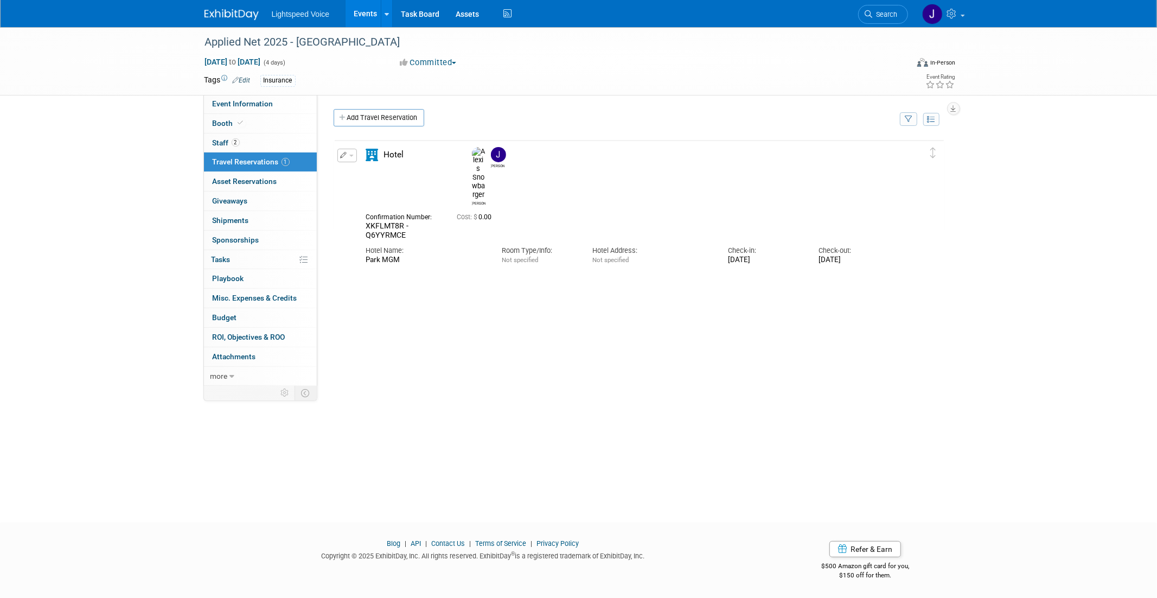
click img
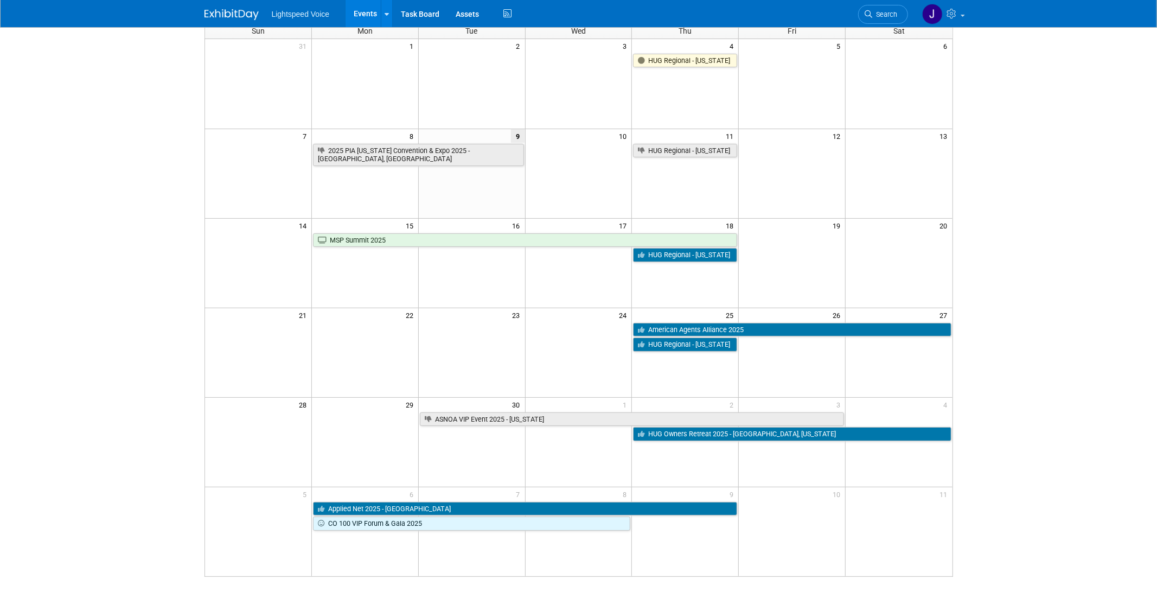
scroll to position [83, 0]
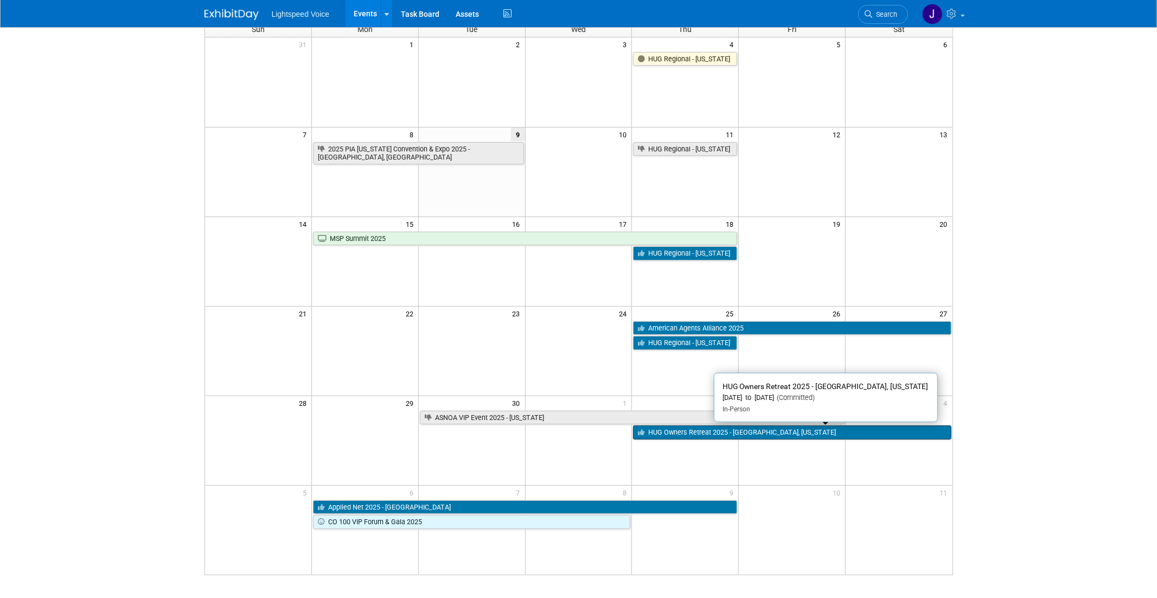
click at [802, 437] on link "HUG Owners Retreat 2025 - [GEOGRAPHIC_DATA], [US_STATE]" at bounding box center [792, 432] width 318 height 14
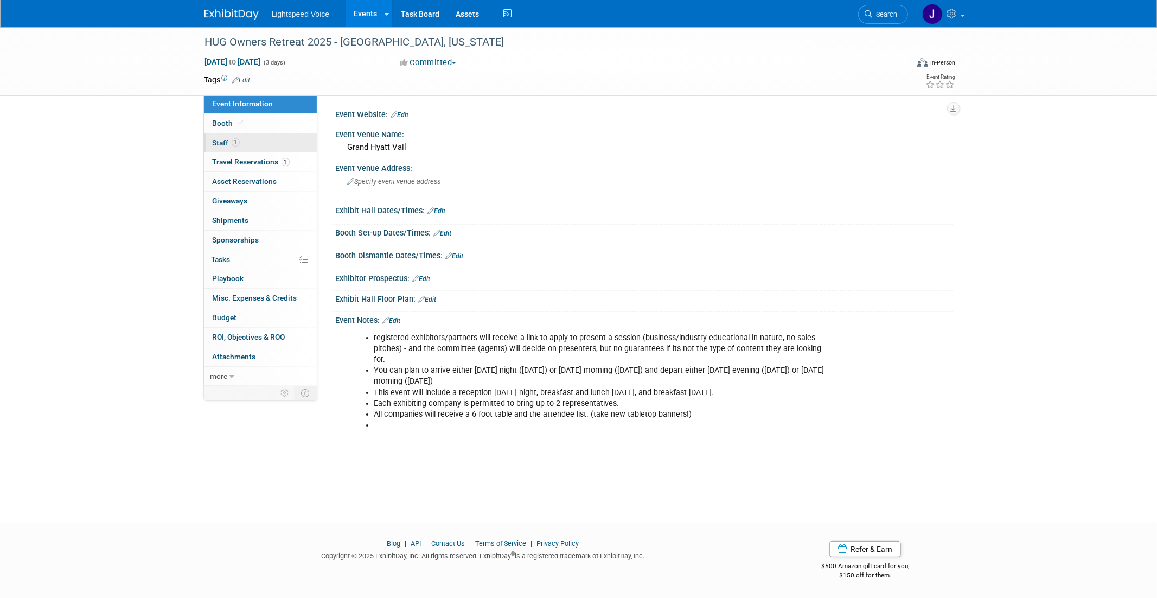
click at [222, 143] on span "Staff 1" at bounding box center [226, 142] width 27 height 9
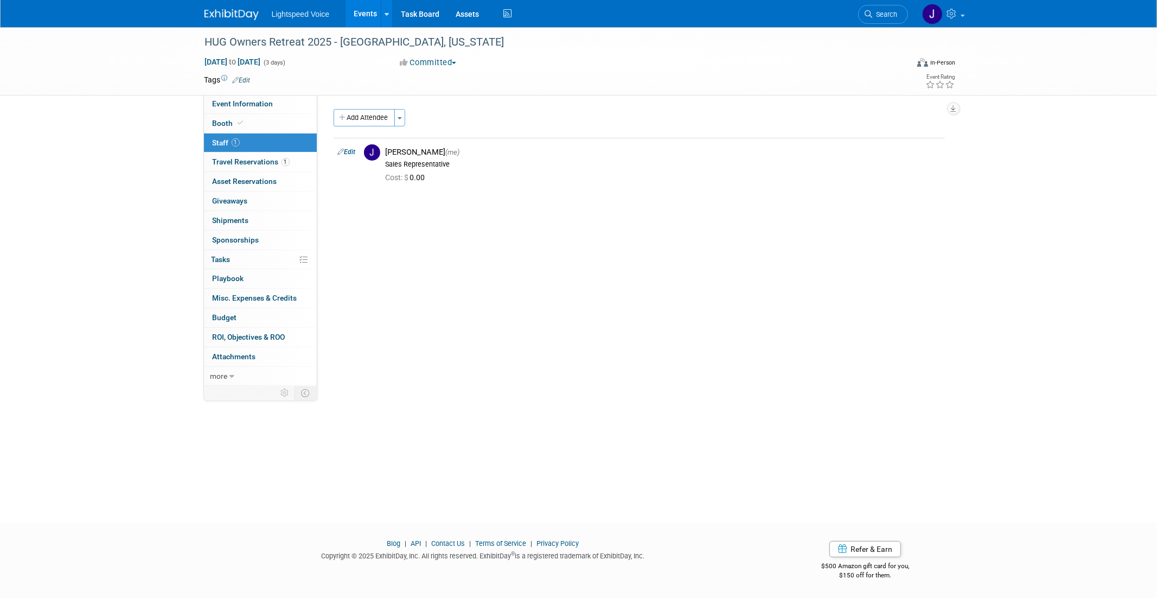
click at [233, 10] on img at bounding box center [231, 14] width 54 height 11
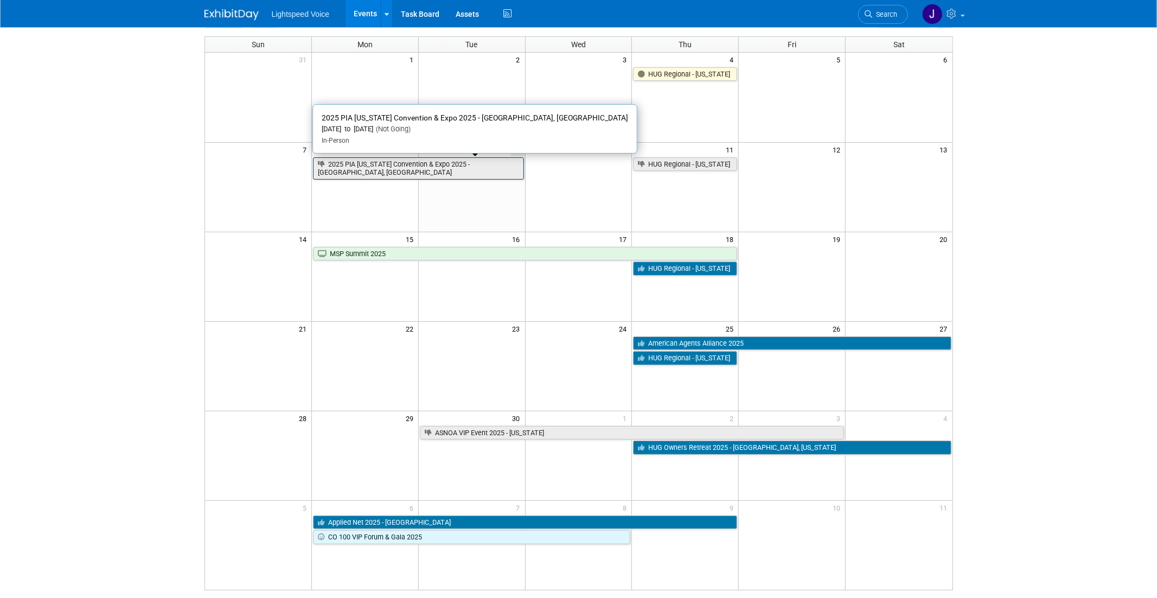
scroll to position [30, 0]
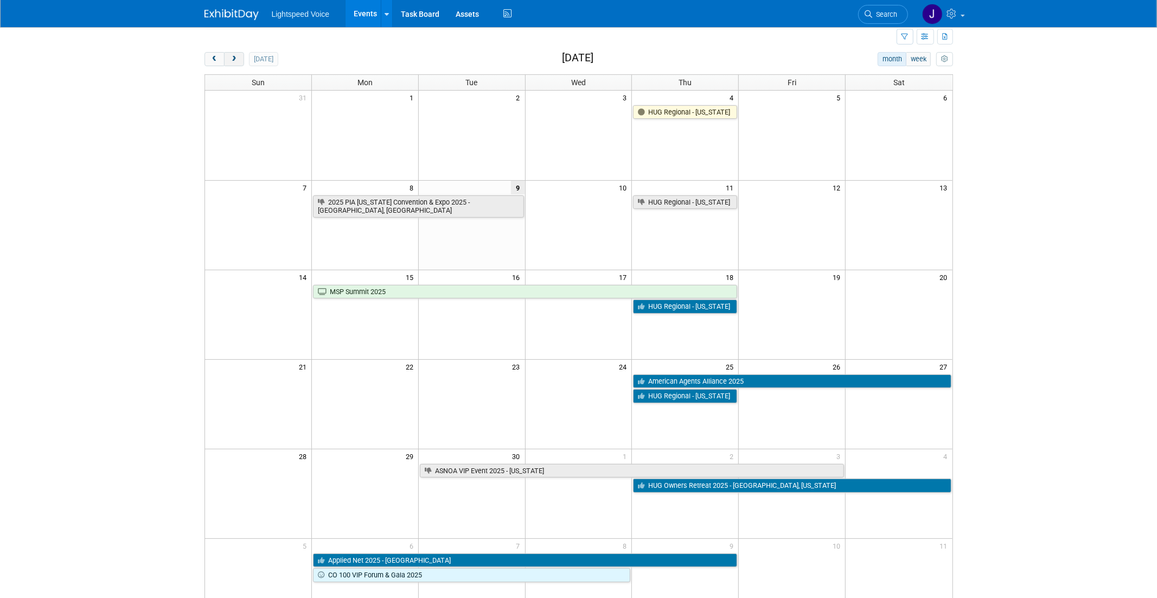
click at [234, 57] on span "next" at bounding box center [234, 59] width 8 height 7
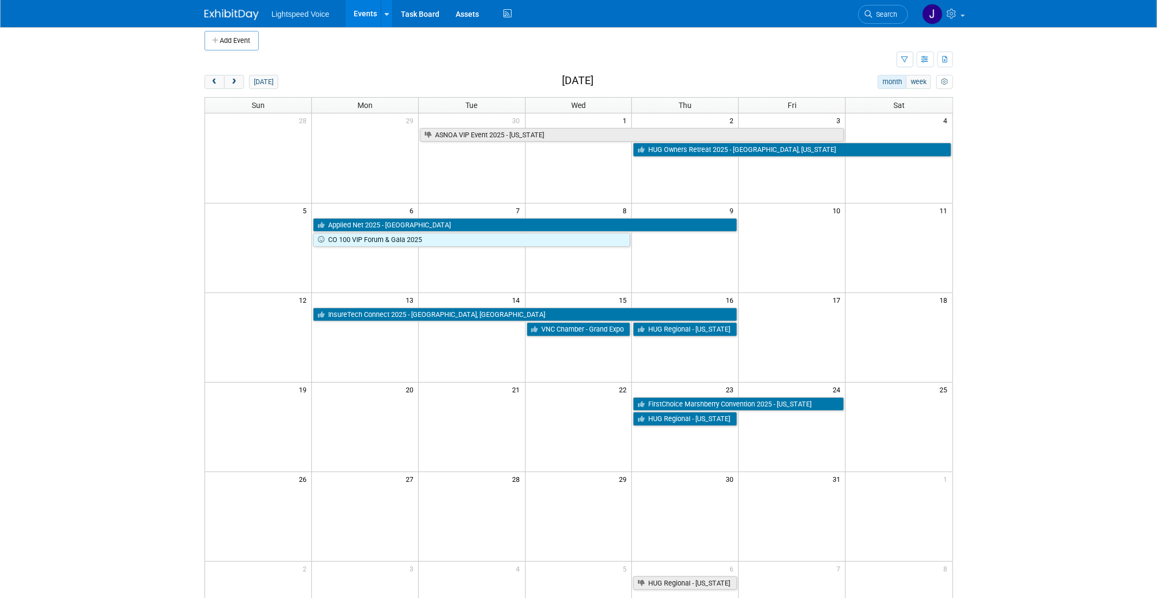
scroll to position [0, 0]
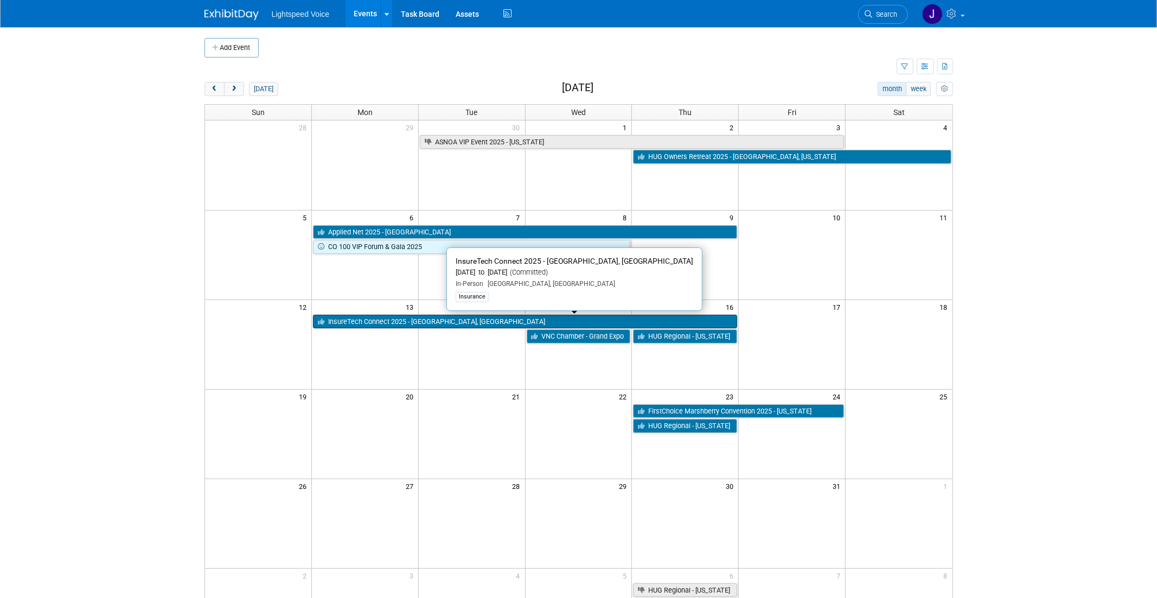
click at [640, 322] on link "InsureTech Connect 2025 - [GEOGRAPHIC_DATA], [GEOGRAPHIC_DATA]" at bounding box center [525, 322] width 424 height 14
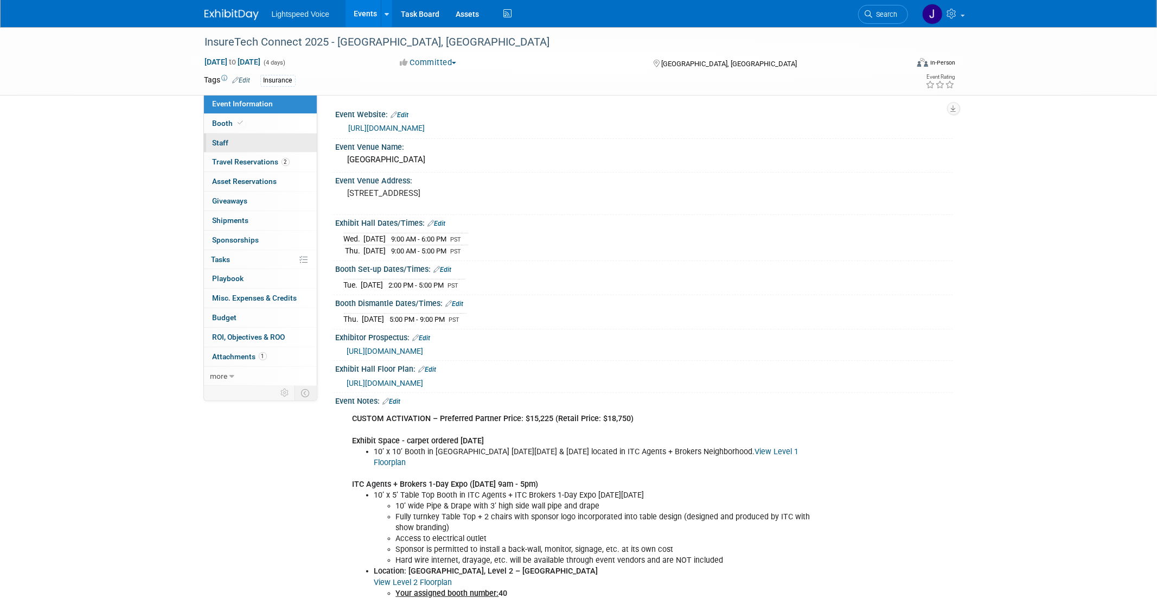
click at [215, 138] on link "0 Staff 0" at bounding box center [260, 142] width 113 height 19
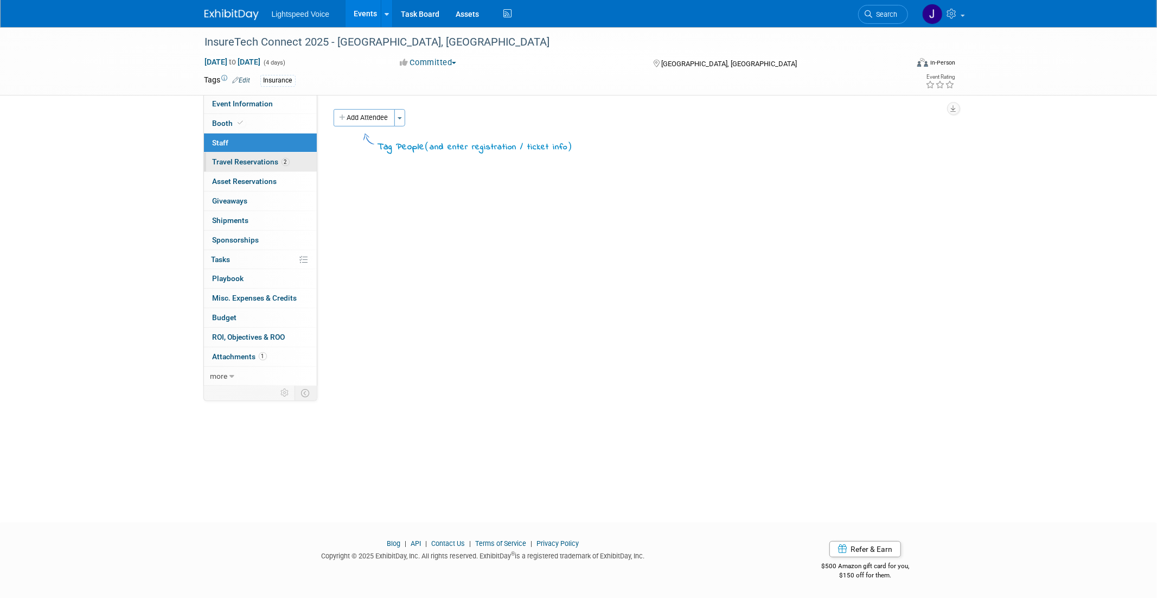
click at [230, 167] on link "2 Travel Reservations 2" at bounding box center [260, 161] width 113 height 19
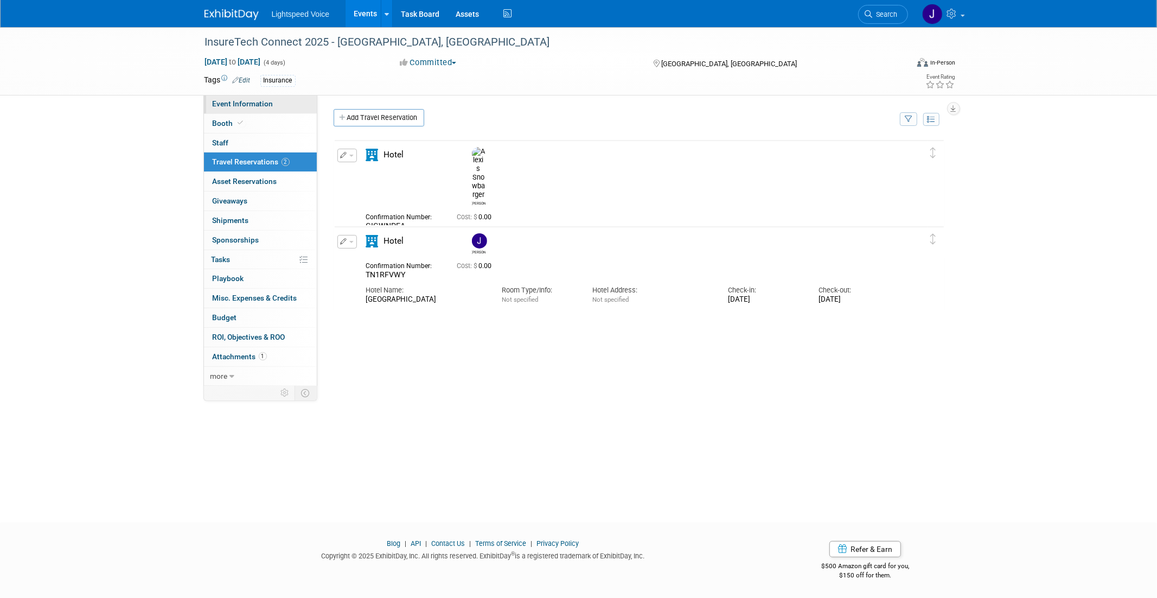
click at [236, 107] on span "Event Information" at bounding box center [243, 103] width 61 height 9
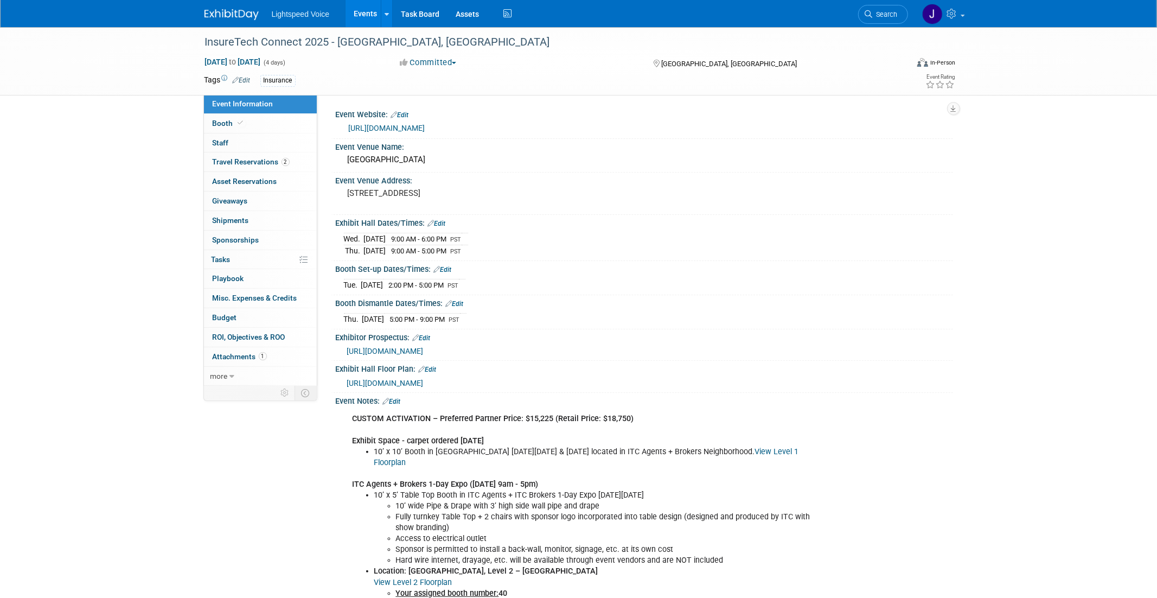
click at [425, 127] on link "https://itcv2025.exh.mapyourshow.com/7_0/main/default" at bounding box center [387, 128] width 76 height 9
click at [425, 129] on link "https://itcv2025.exh.mapyourshow.com/7_0/main/default" at bounding box center [387, 128] width 76 height 9
click at [424, 347] on span "https://vegas.insuretechconnect.com/ITC-Vegas-Sponsorship-Prospectus" at bounding box center [385, 351] width 76 height 9
click at [233, 18] on img at bounding box center [231, 14] width 54 height 11
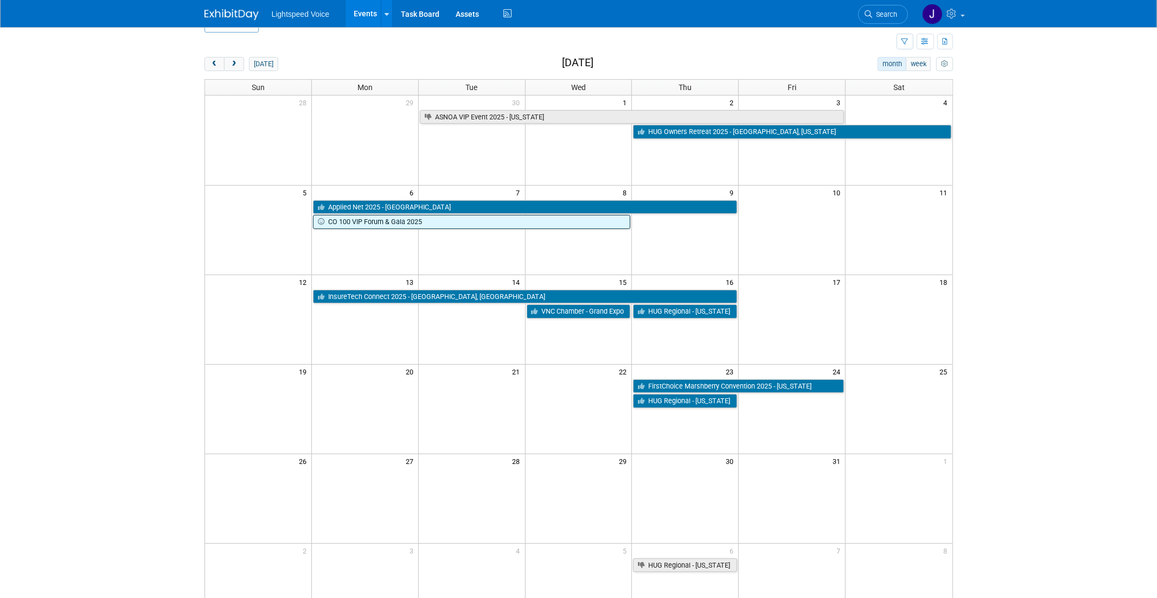
scroll to position [22, 0]
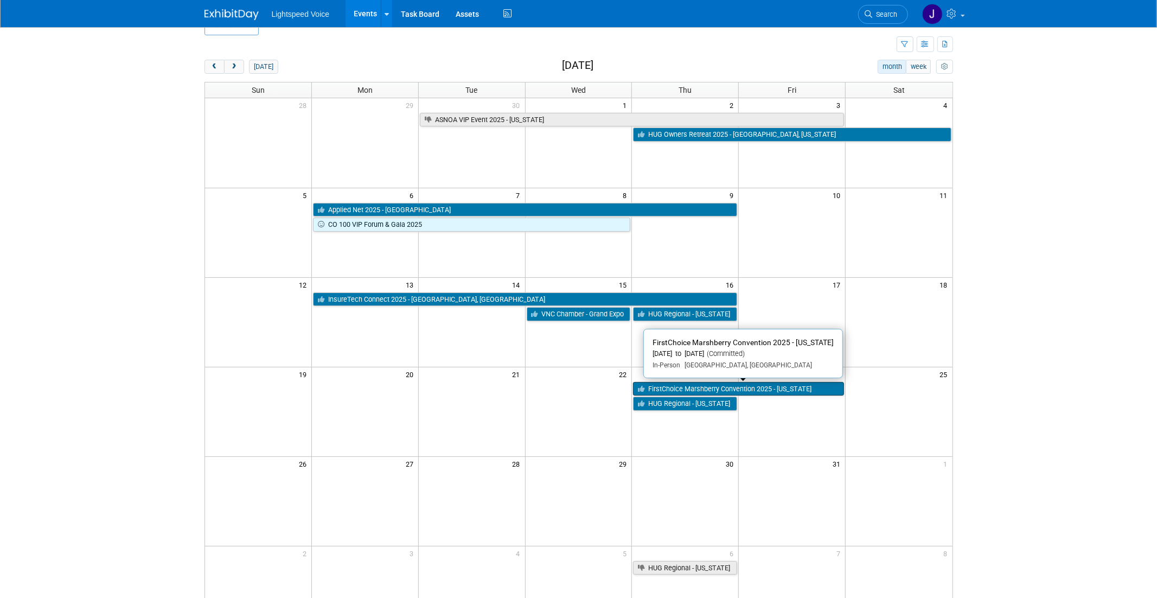
click at [769, 389] on link "FirstChoice Marshberry Convention 2025 - [US_STATE]" at bounding box center [738, 389] width 211 height 14
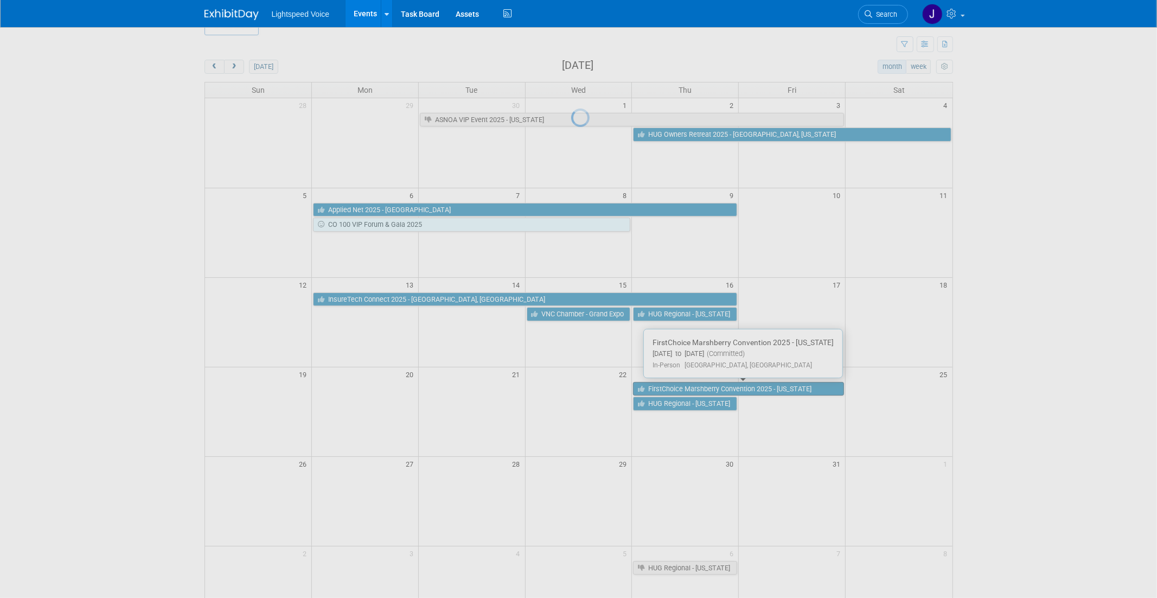
scroll to position [20, 0]
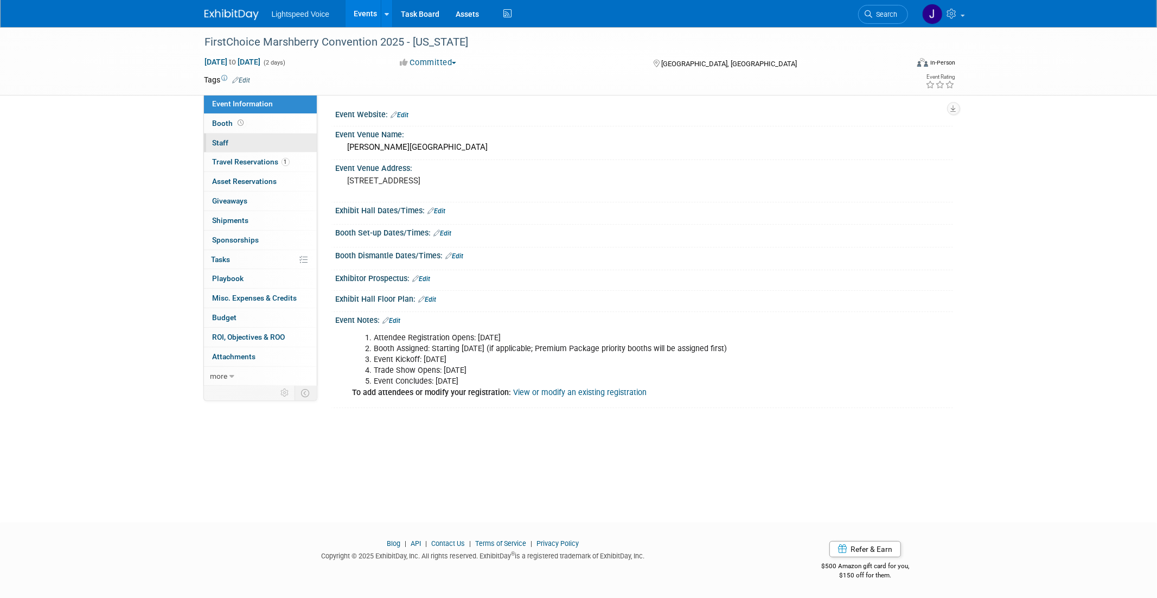
click at [219, 141] on span "Staff 0" at bounding box center [221, 142] width 16 height 9
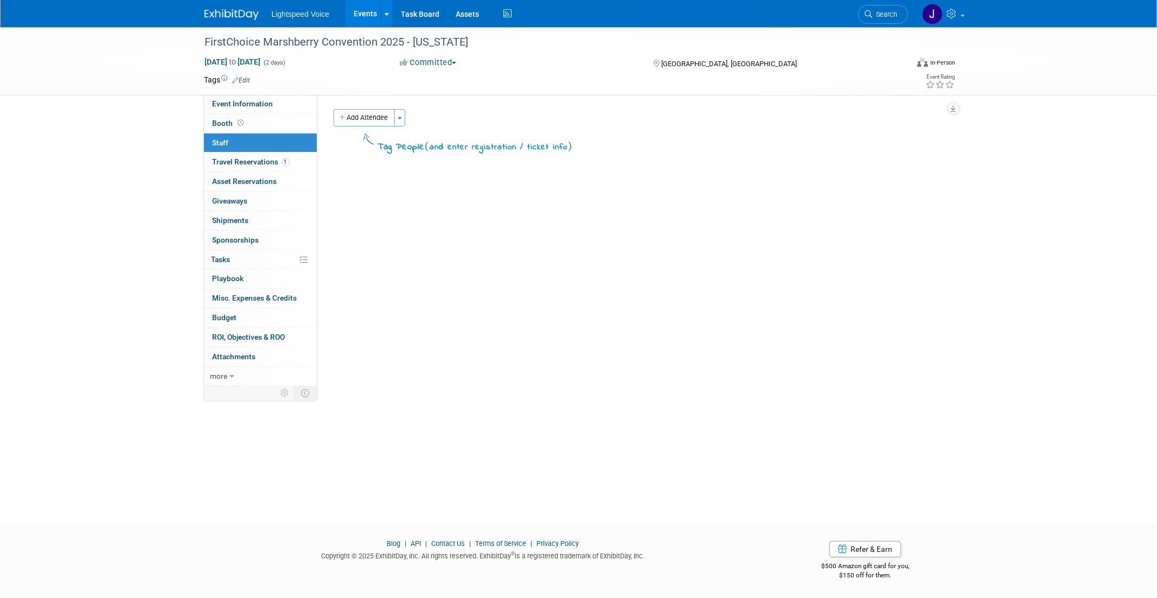
click at [233, 9] on img at bounding box center [231, 14] width 54 height 11
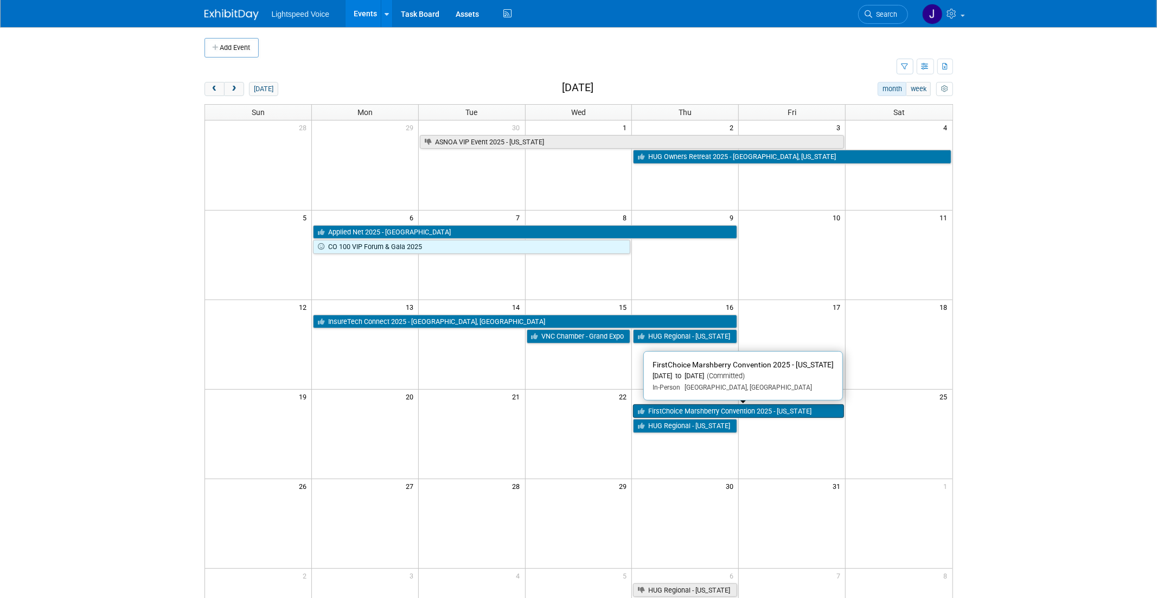
click at [683, 412] on link "FirstChoice Marshberry Convention 2025 - [US_STATE]" at bounding box center [738, 411] width 211 height 14
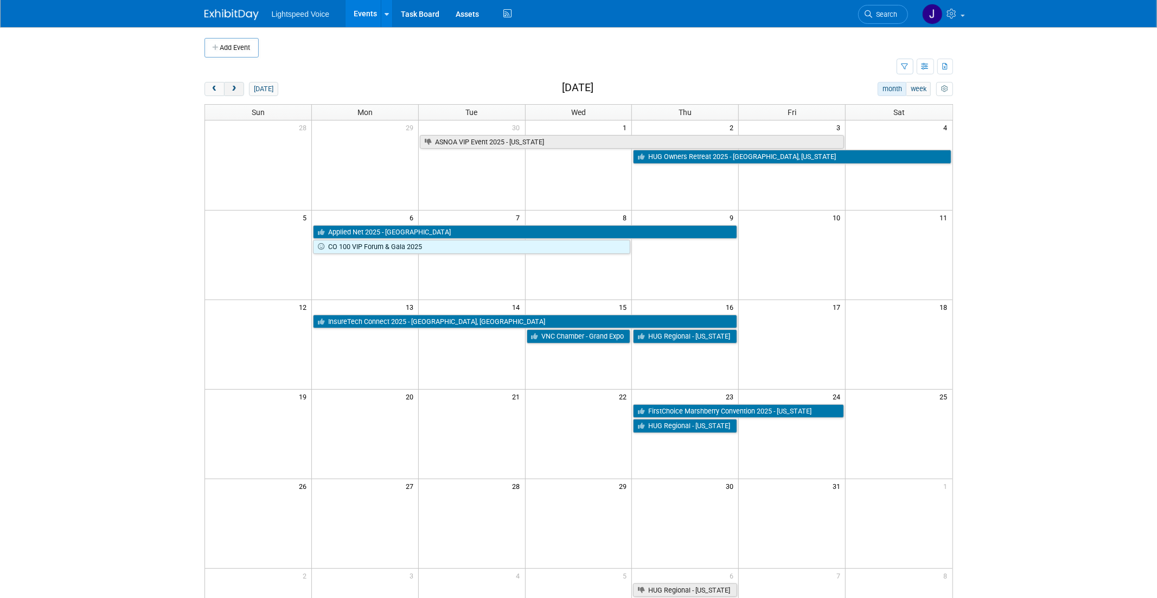
click at [229, 88] on button "next" at bounding box center [234, 89] width 20 height 14
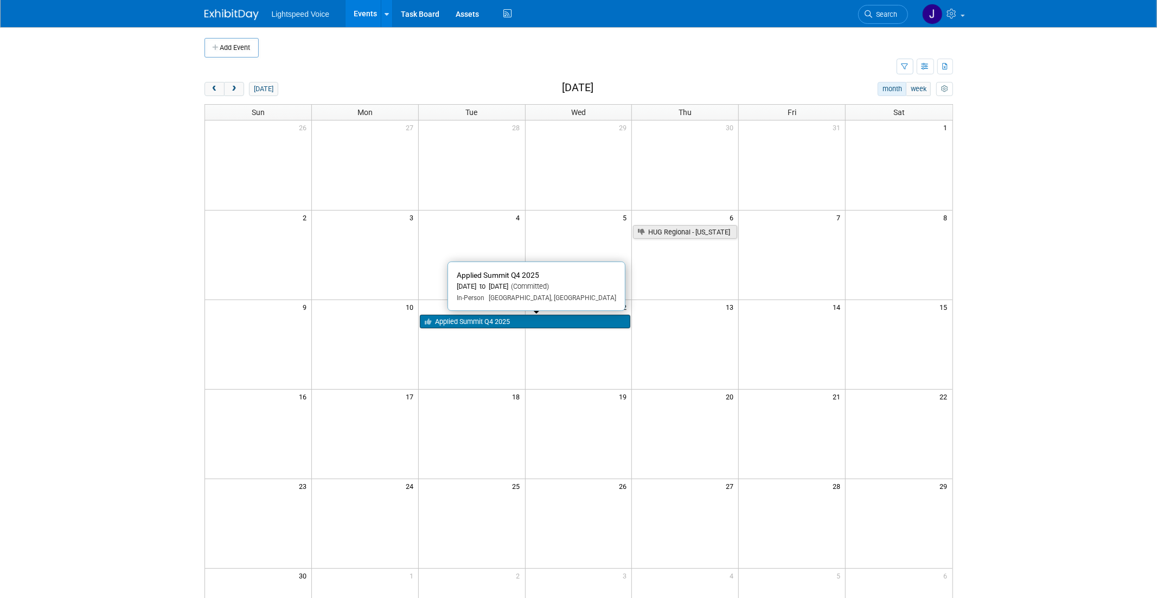
click at [514, 325] on link "Applied Summit Q4 2025" at bounding box center [525, 322] width 211 height 14
